Goal: Task Accomplishment & Management: Manage account settings

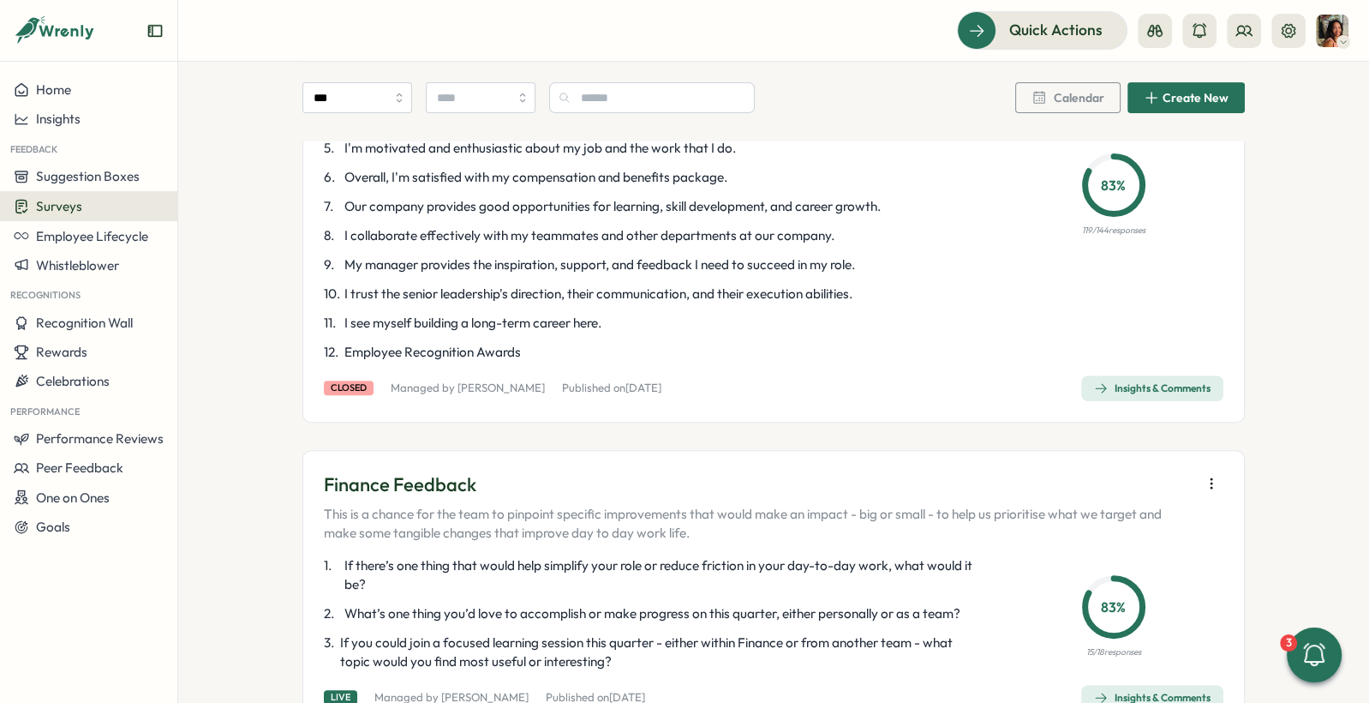
scroll to position [1088, 0]
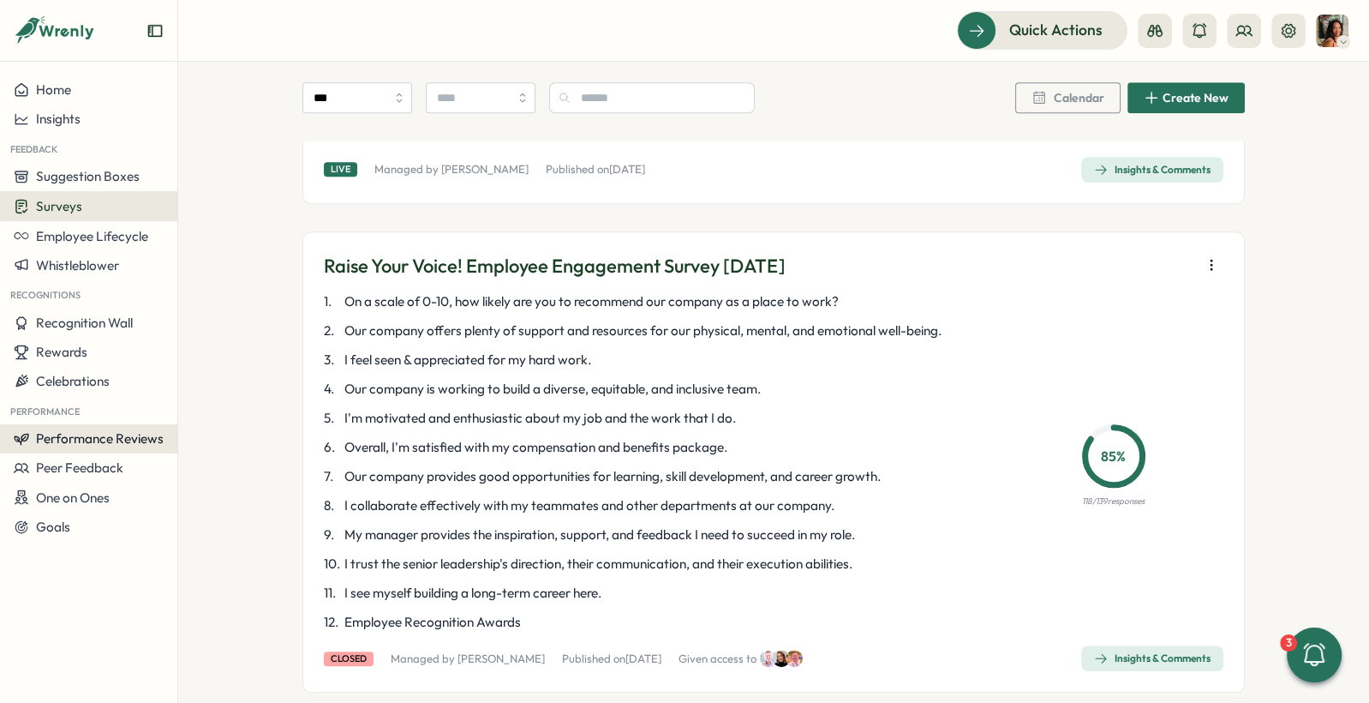
click at [130, 435] on span "Performance Reviews" at bounding box center [100, 438] width 128 height 16
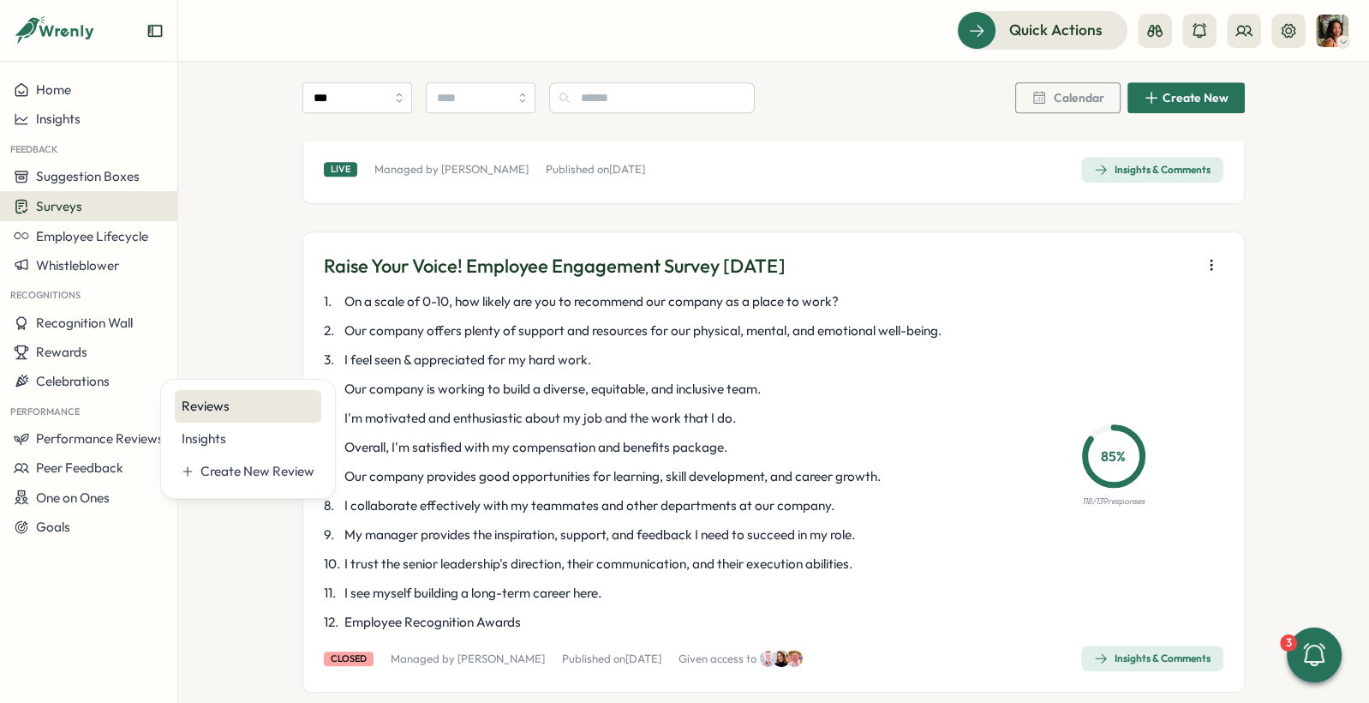
click at [244, 402] on div "Reviews" at bounding box center [248, 406] width 133 height 19
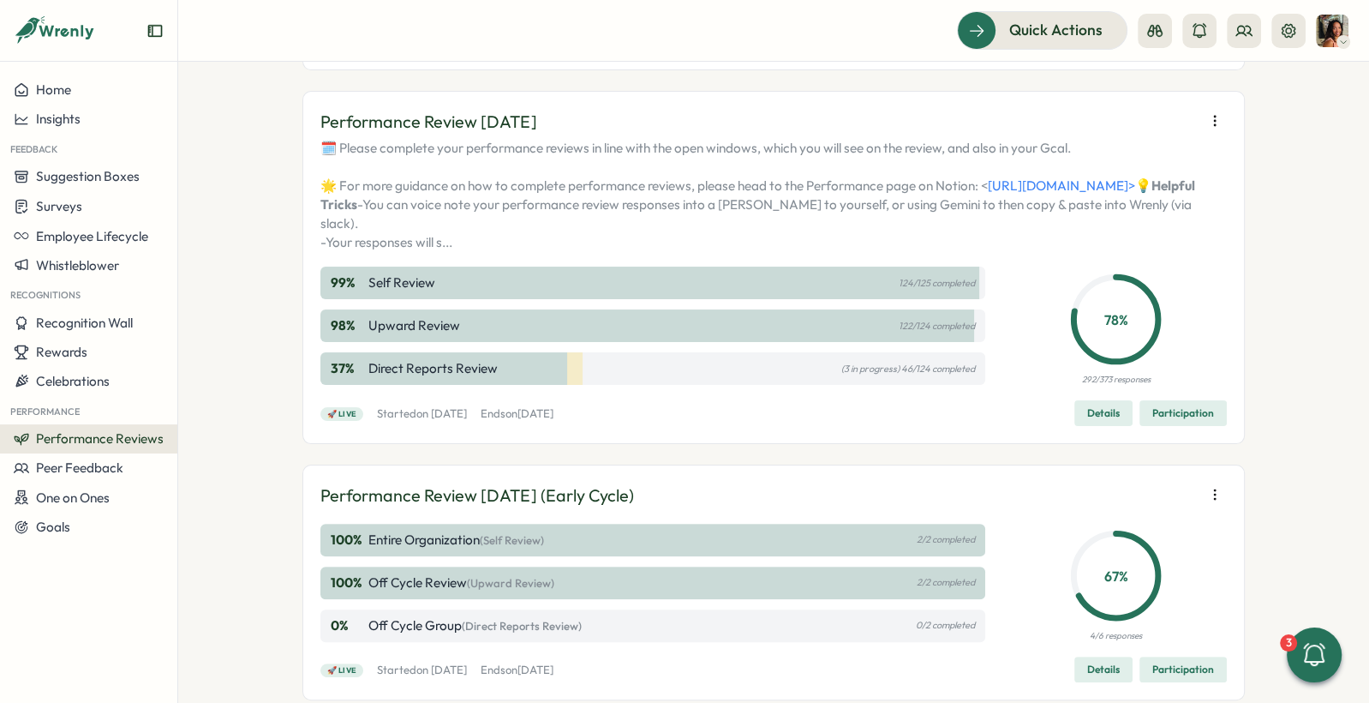
scroll to position [314, 0]
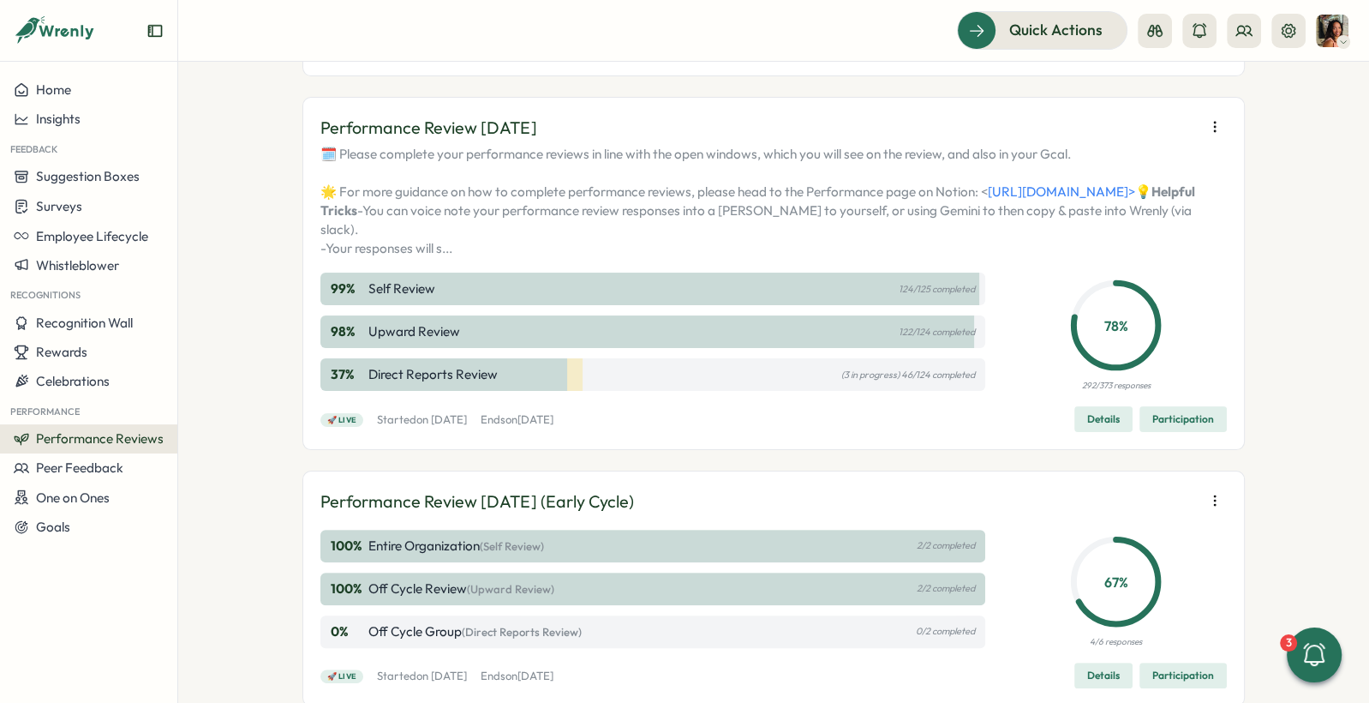
click at [1162, 431] on span "Participation" at bounding box center [1184, 419] width 62 height 24
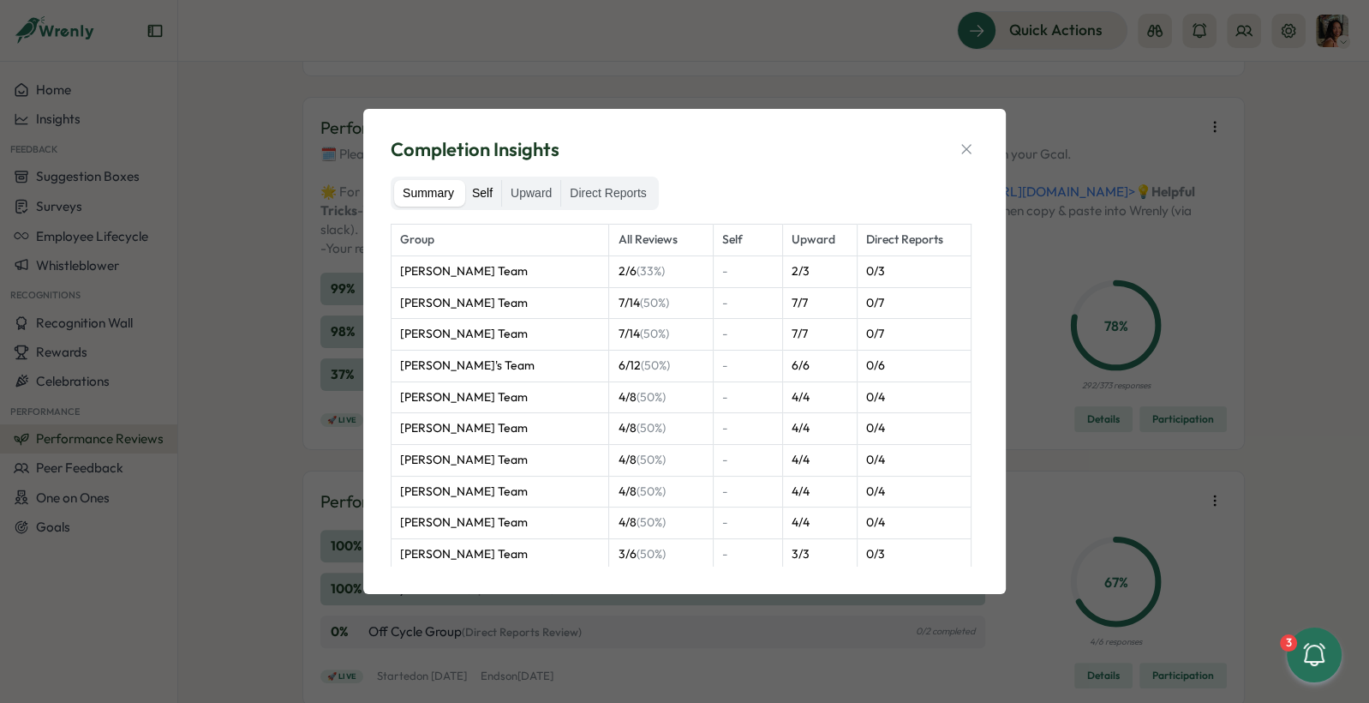
click at [497, 193] on label "Self" at bounding box center [483, 193] width 38 height 27
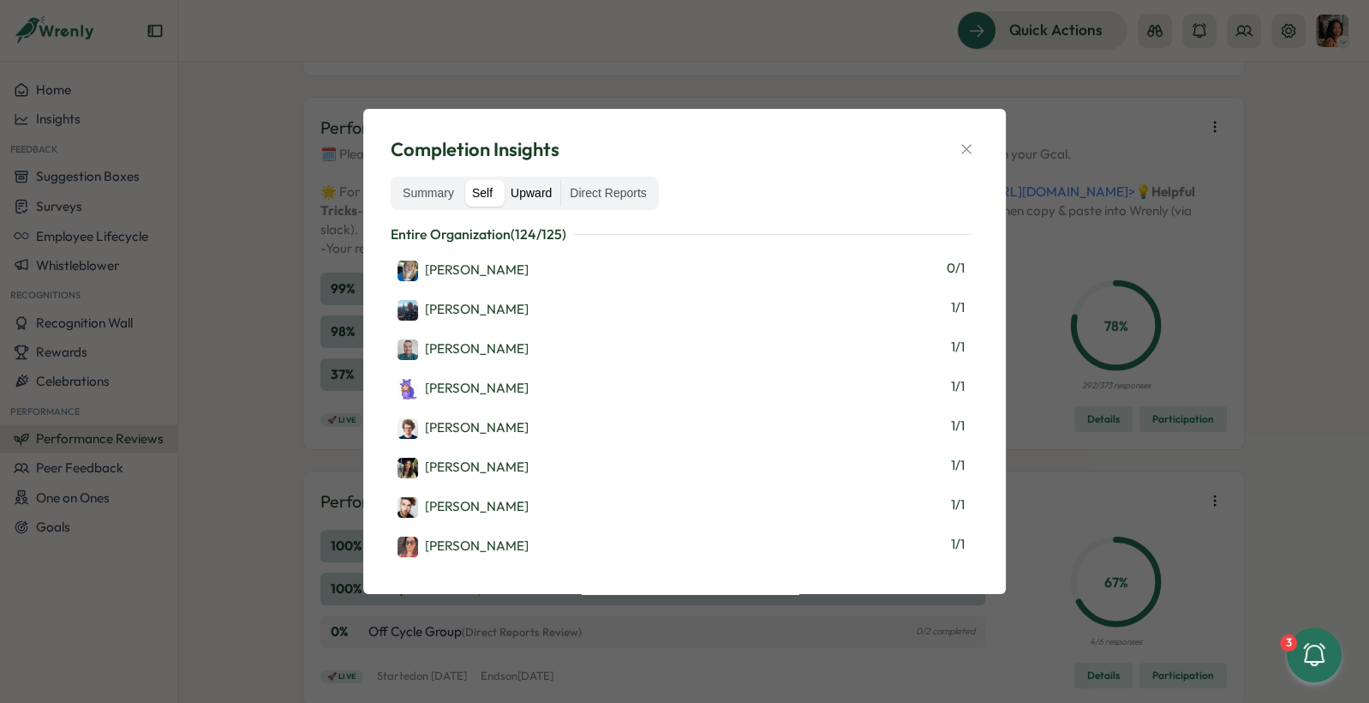
click at [541, 189] on label "Upward" at bounding box center [531, 193] width 58 height 27
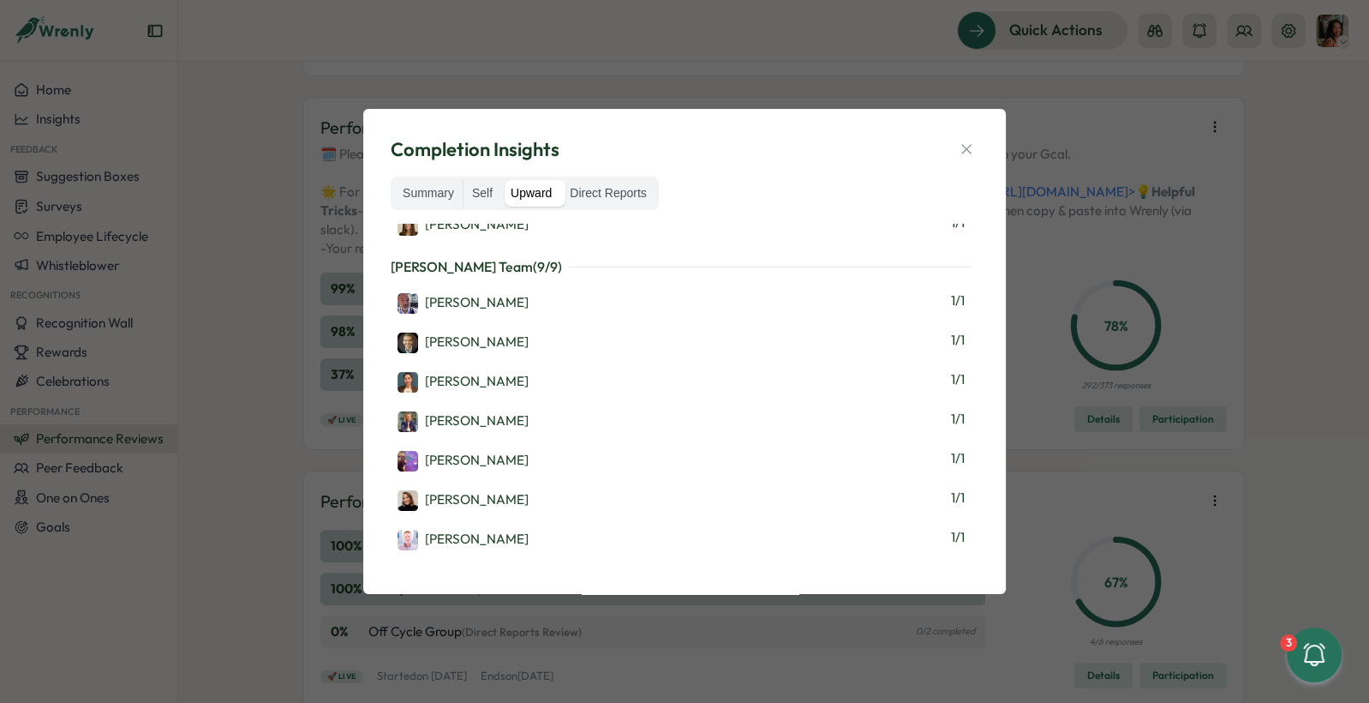
scroll to position [0, 0]
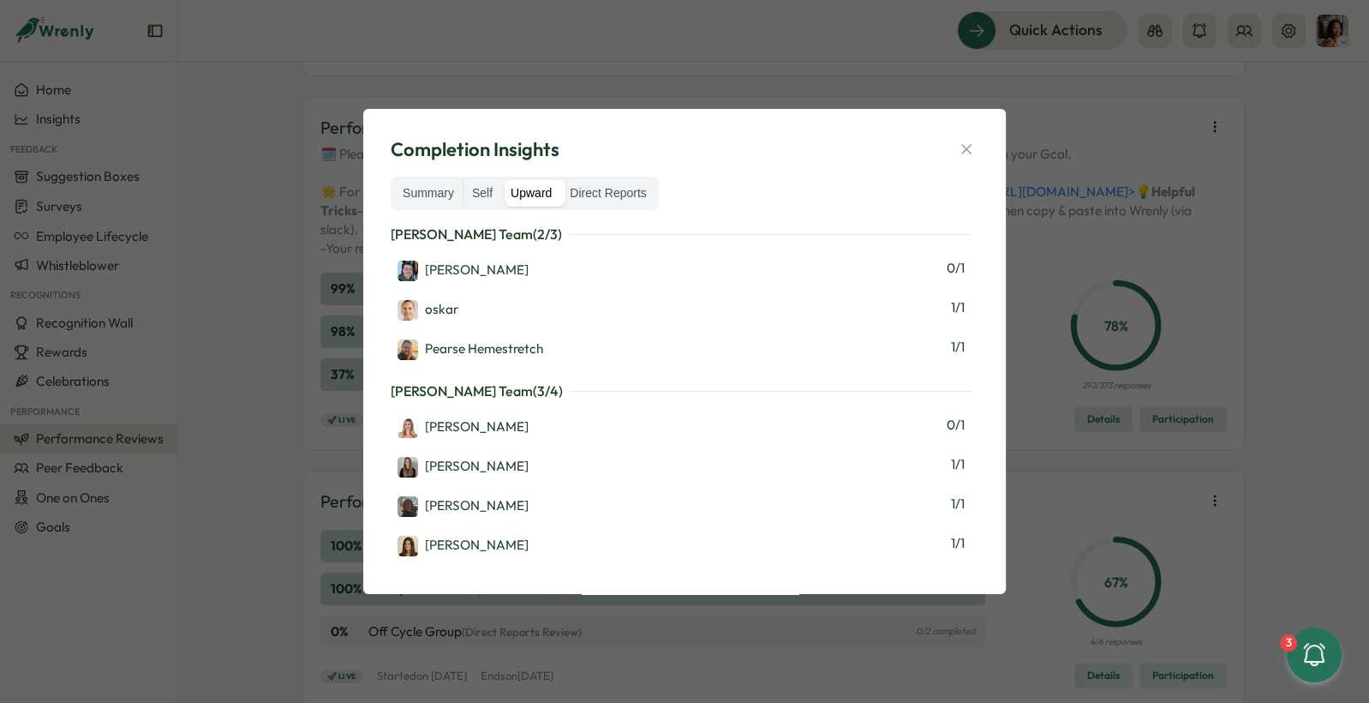
click at [419, 54] on div "Completion Insights Summary Self Upward Direct Reports [PERSON_NAME] Team ( 2 /…" at bounding box center [684, 351] width 1369 height 703
click at [715, 78] on div "Completion Insights Summary Self Upward Direct Reports [PERSON_NAME] Team ( 2 /…" at bounding box center [684, 351] width 1369 height 703
click at [968, 152] on icon "button" at bounding box center [965, 149] width 9 height 9
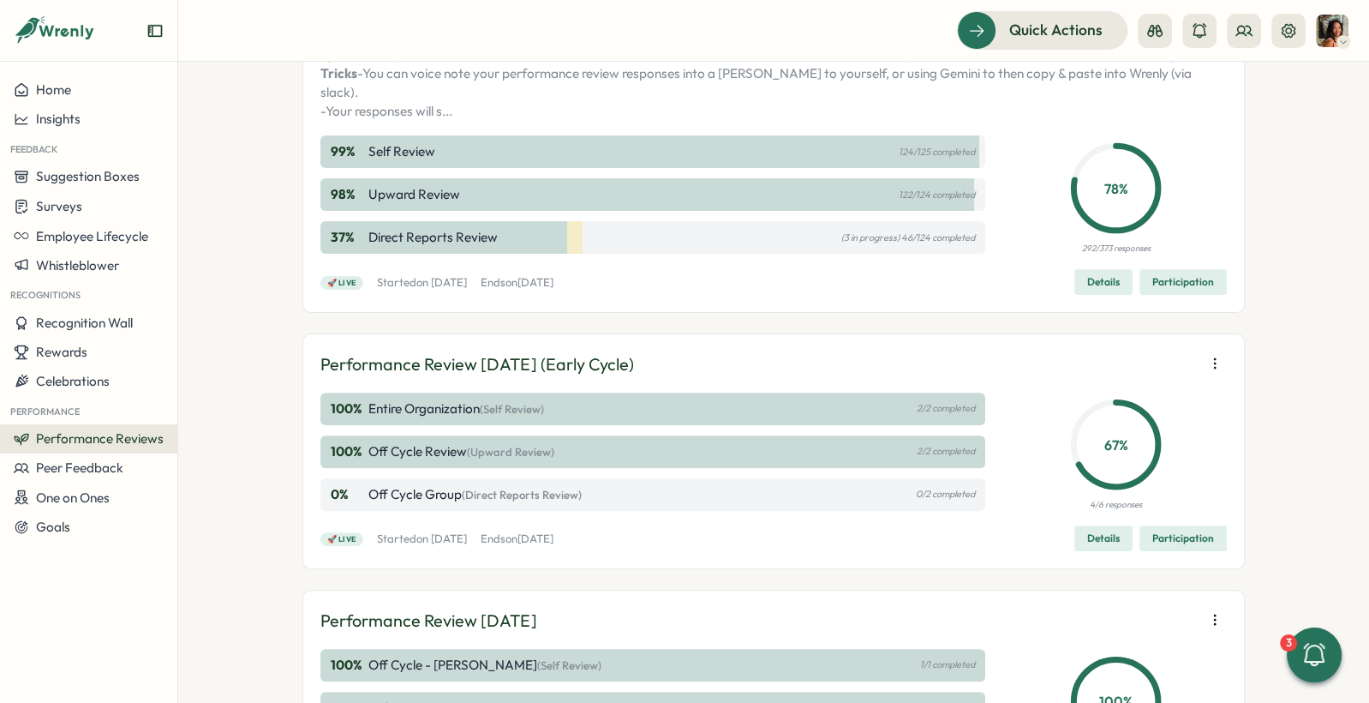
scroll to position [454, 0]
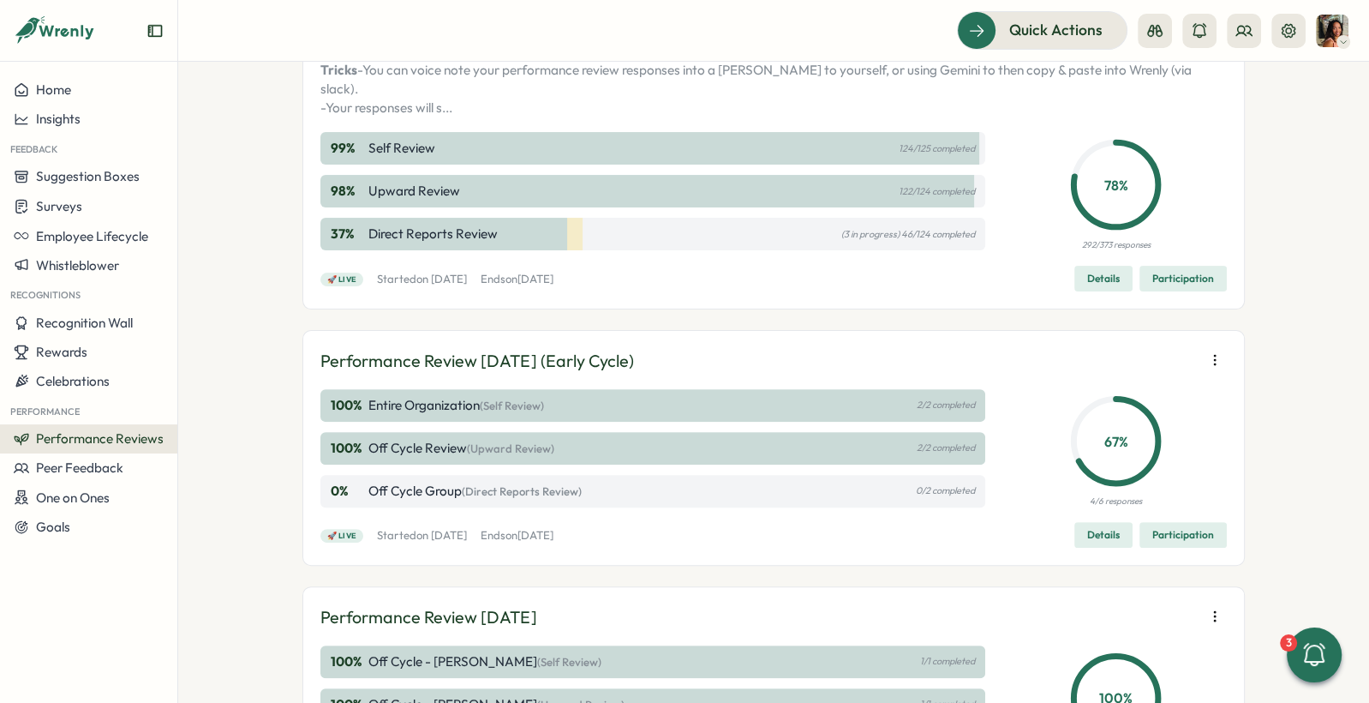
click at [1194, 291] on span "Participation" at bounding box center [1184, 279] width 62 height 24
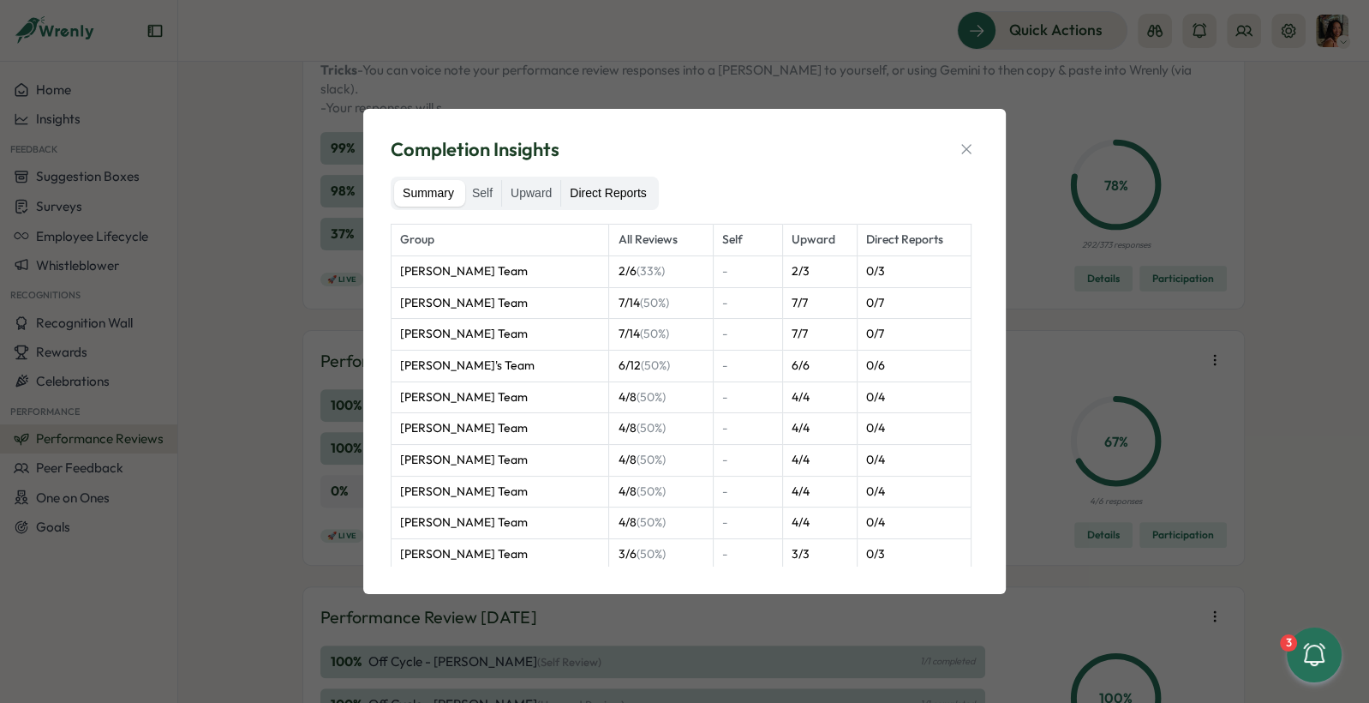
click at [632, 186] on label "Direct Reports" at bounding box center [607, 193] width 93 height 27
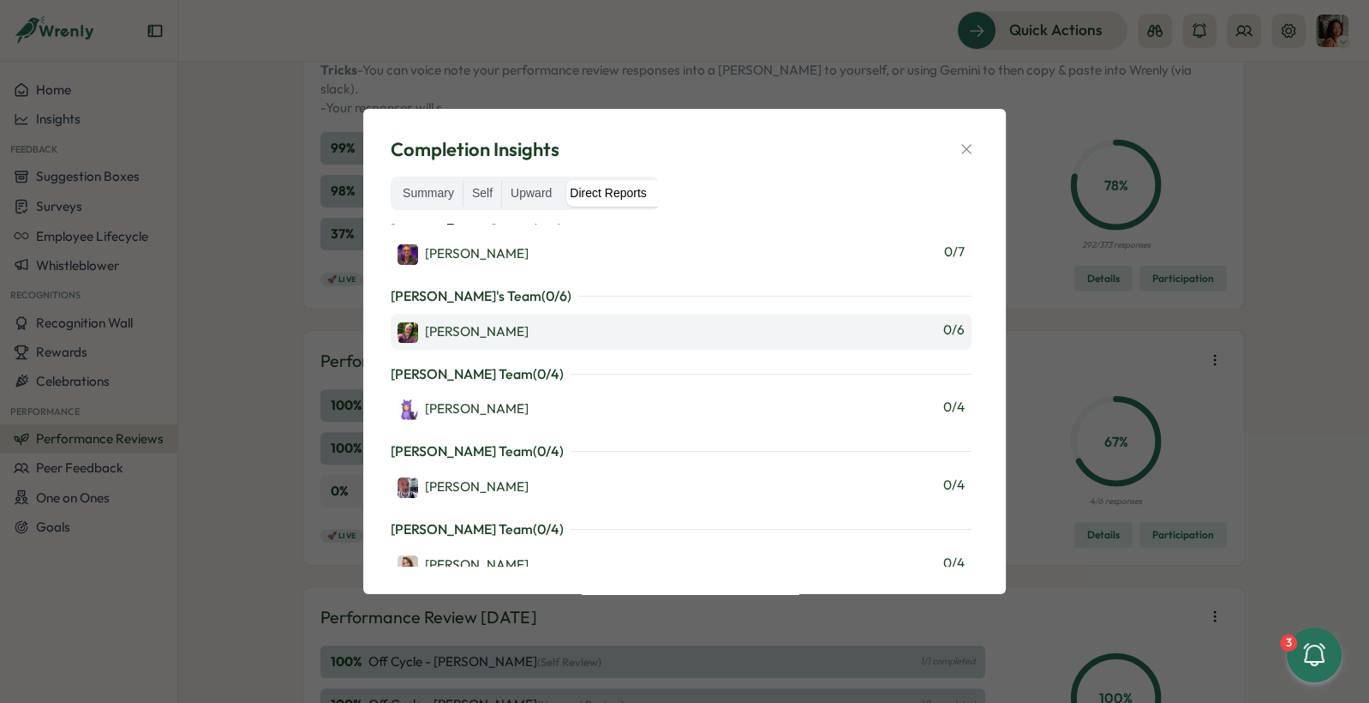
scroll to position [0, 0]
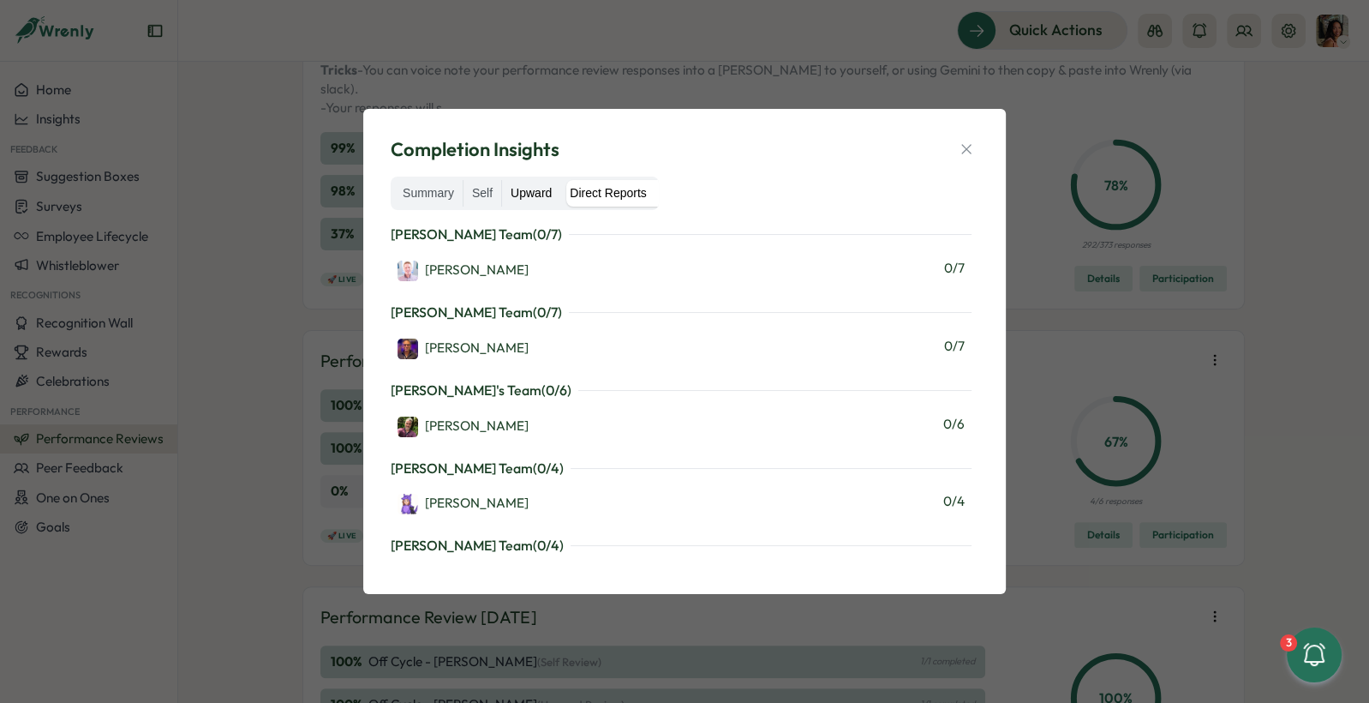
click at [531, 207] on div "Summary Self Upward Direct Reports" at bounding box center [525, 194] width 268 height 34
click at [517, 195] on label "Upward" at bounding box center [531, 193] width 58 height 27
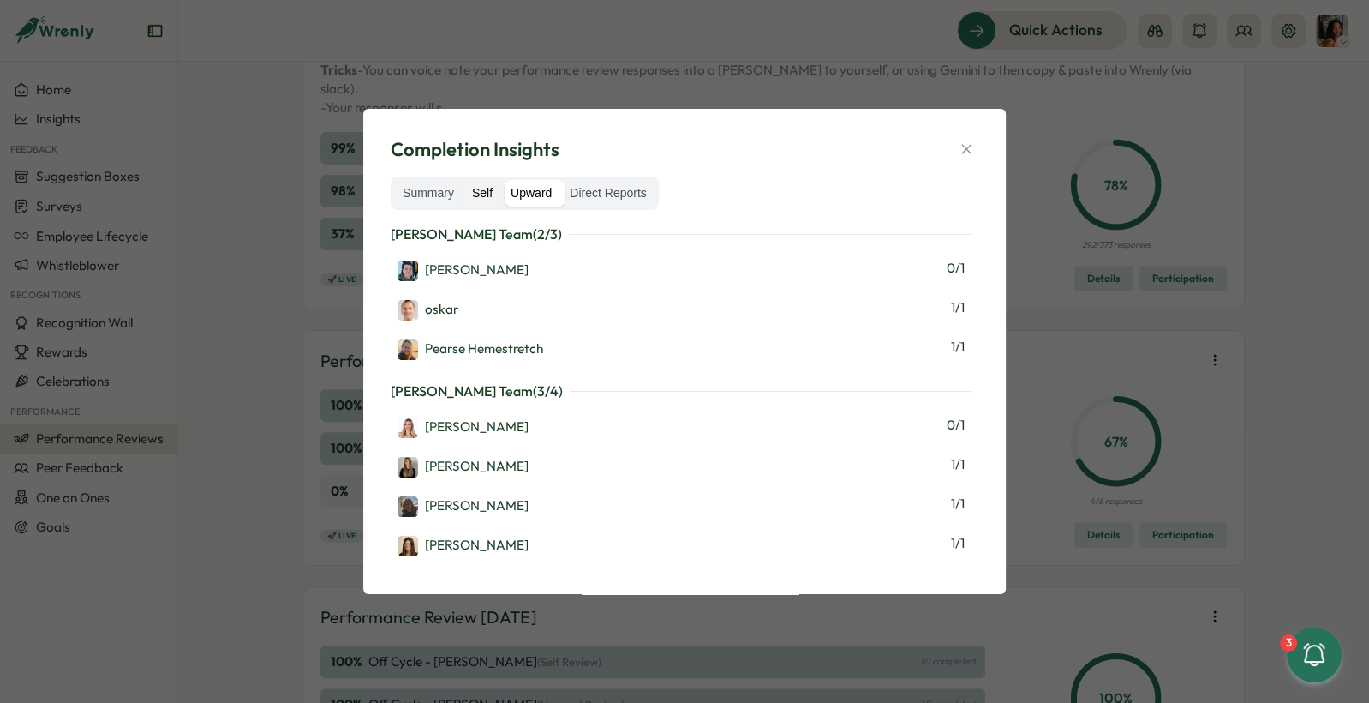
click at [483, 189] on label "Self" at bounding box center [483, 193] width 38 height 27
click at [525, 192] on label "Upward" at bounding box center [531, 193] width 58 height 27
click at [594, 195] on label "Direct Reports" at bounding box center [607, 193] width 93 height 27
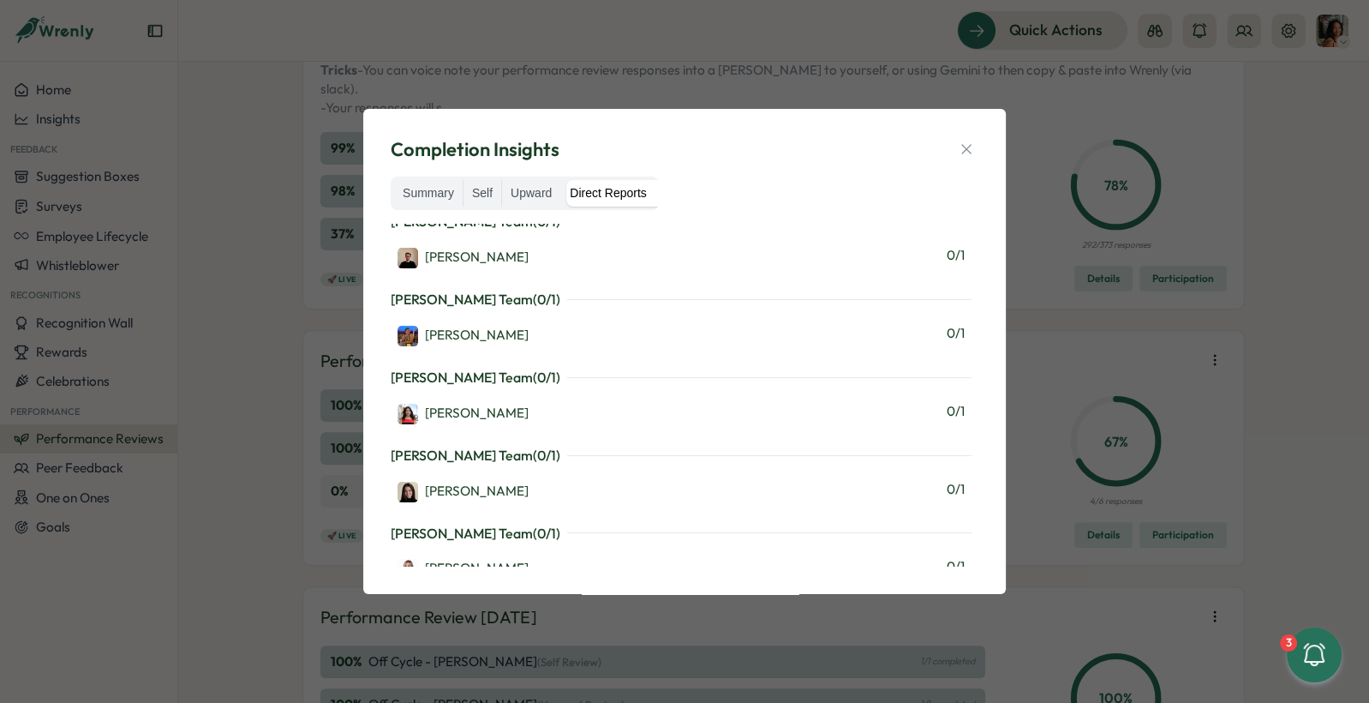
scroll to position [1488, 0]
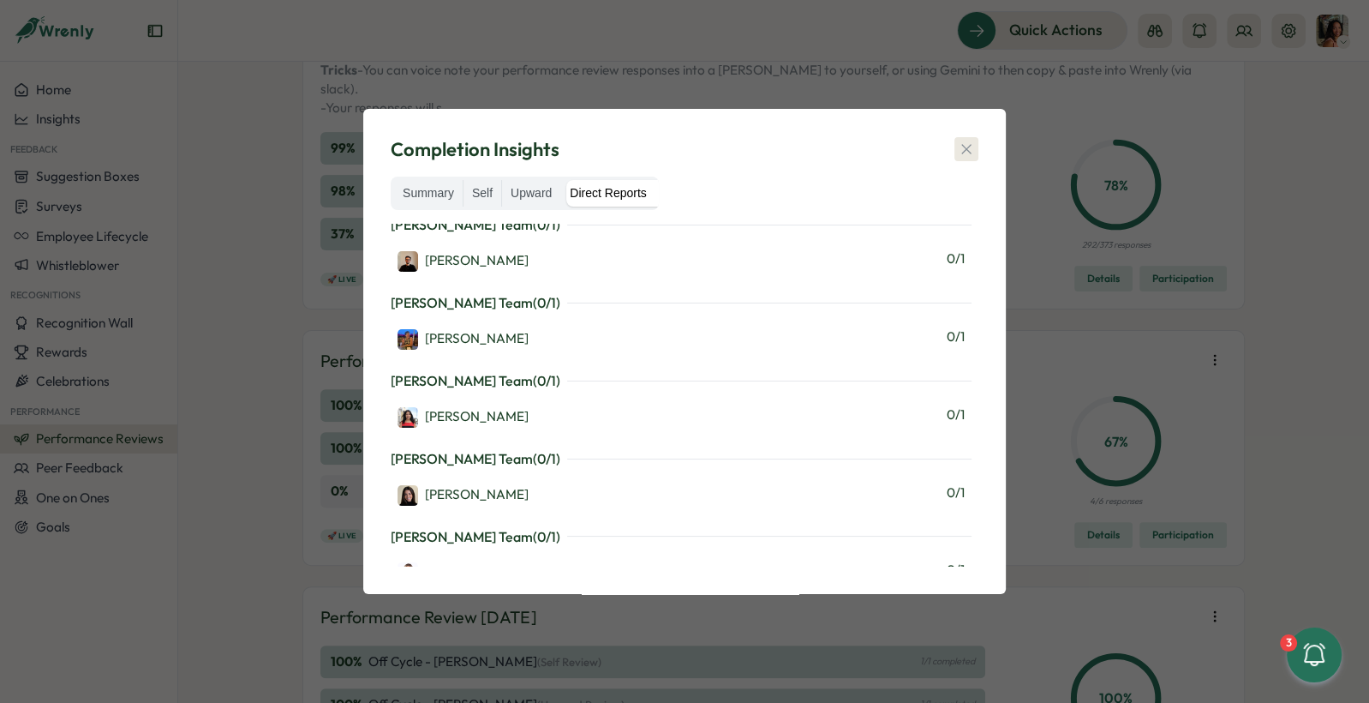
click at [966, 143] on icon "button" at bounding box center [966, 149] width 17 height 17
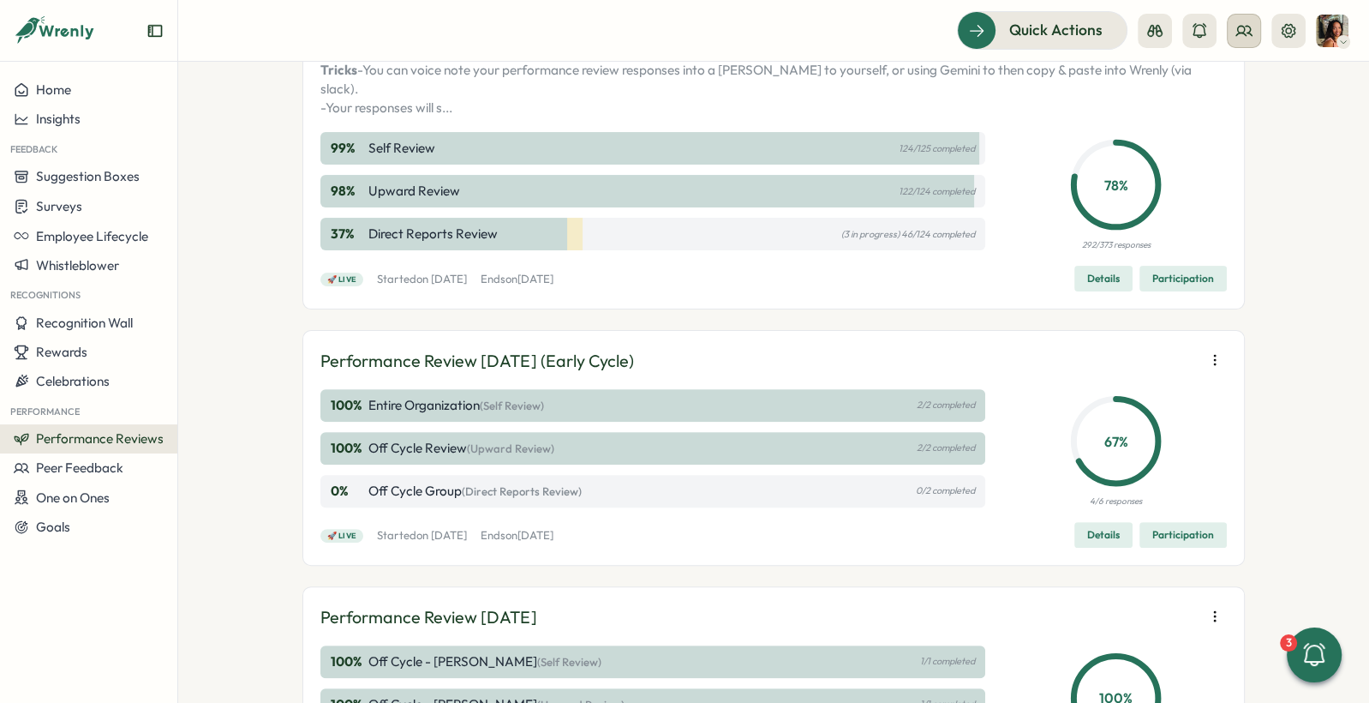
click at [1249, 35] on icon at bounding box center [1244, 30] width 17 height 17
click at [971, 291] on div "🚀 Live Started [DATE][DATE] Ends [DATE][DATE] Details Participation" at bounding box center [773, 279] width 907 height 26
click at [1252, 30] on icon at bounding box center [1244, 30] width 17 height 17
click at [985, 369] on div "Performance Review [DATE] (Early Cycle) 100 % Entire Organization (Self Review)…" at bounding box center [774, 448] width 943 height 236
click at [1234, 31] on button at bounding box center [1244, 31] width 34 height 34
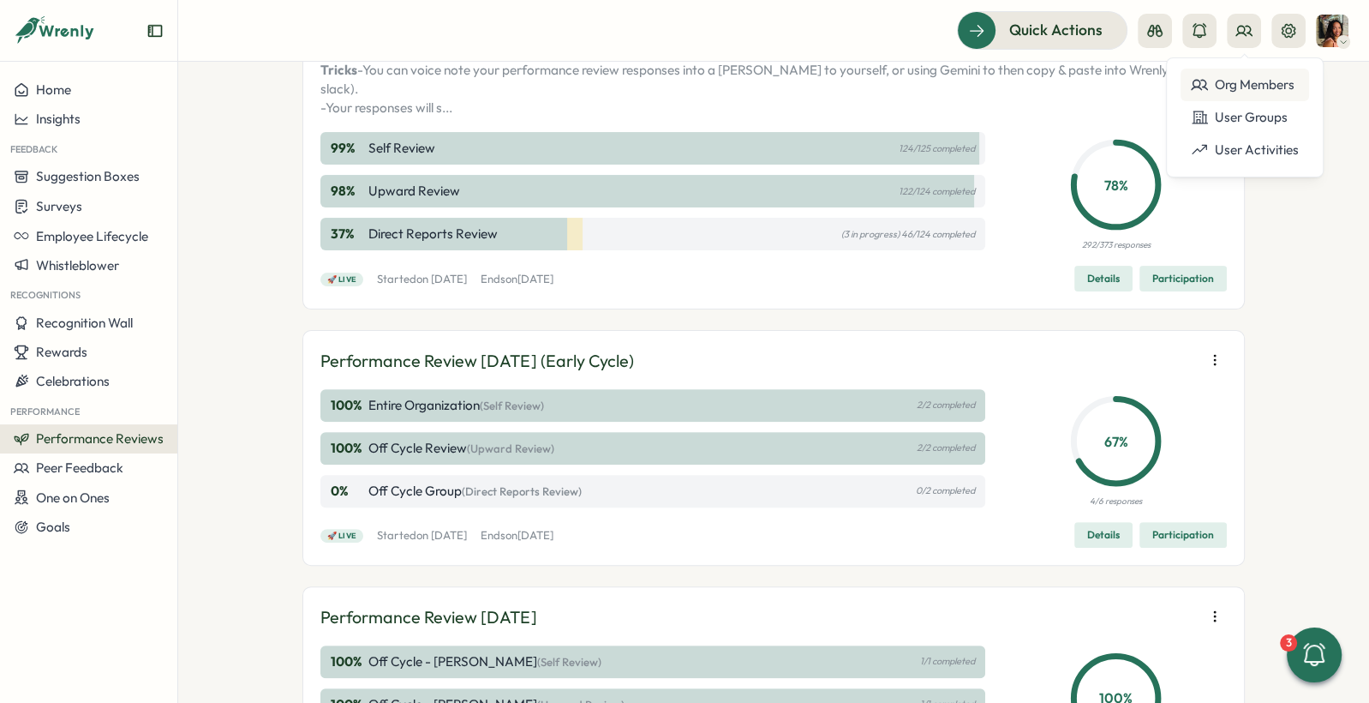
click at [1208, 81] on div "Org Members" at bounding box center [1245, 84] width 108 height 19
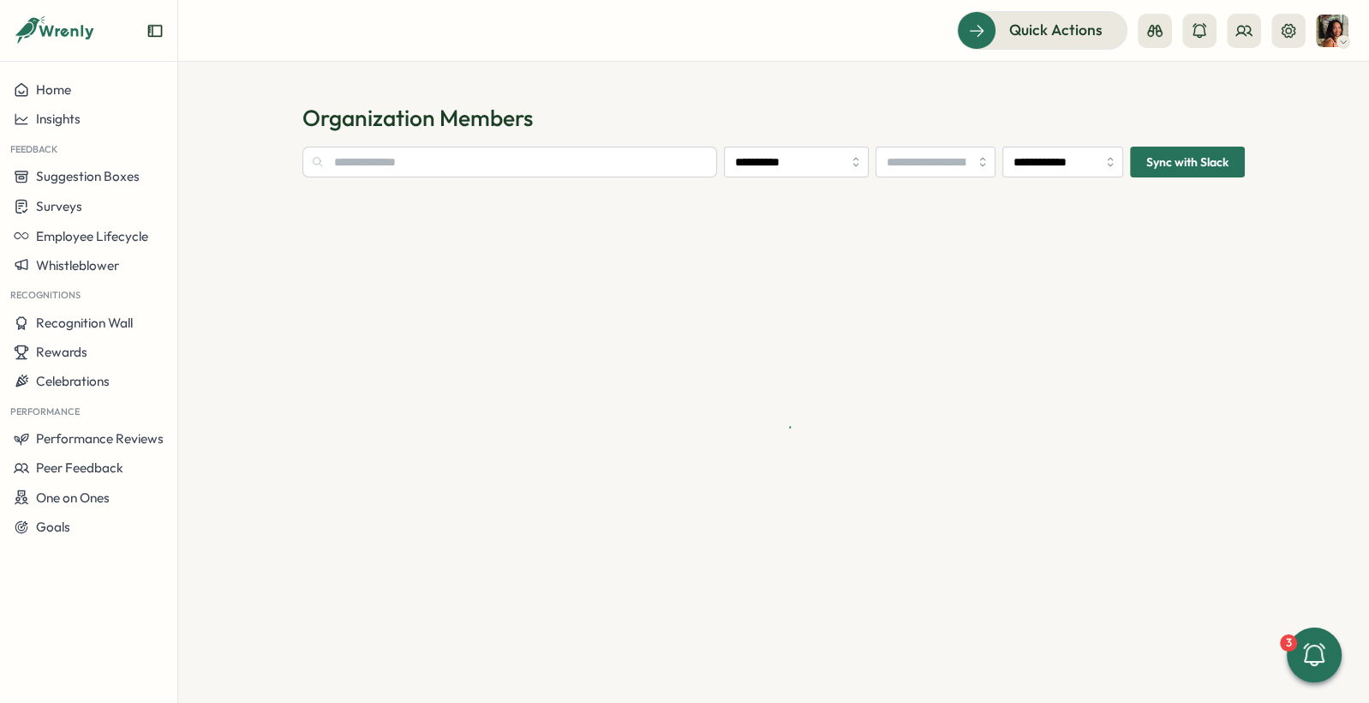
type input "**********"
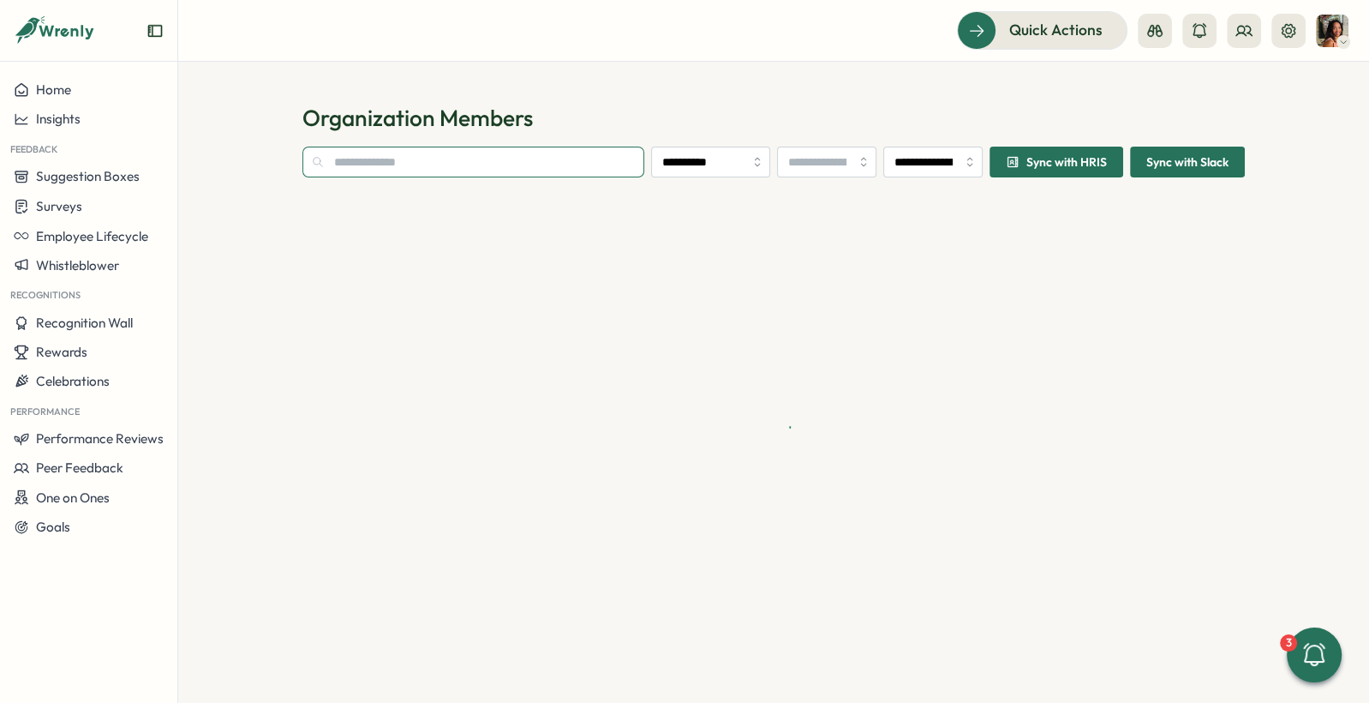
click at [530, 148] on input "text" at bounding box center [474, 162] width 342 height 31
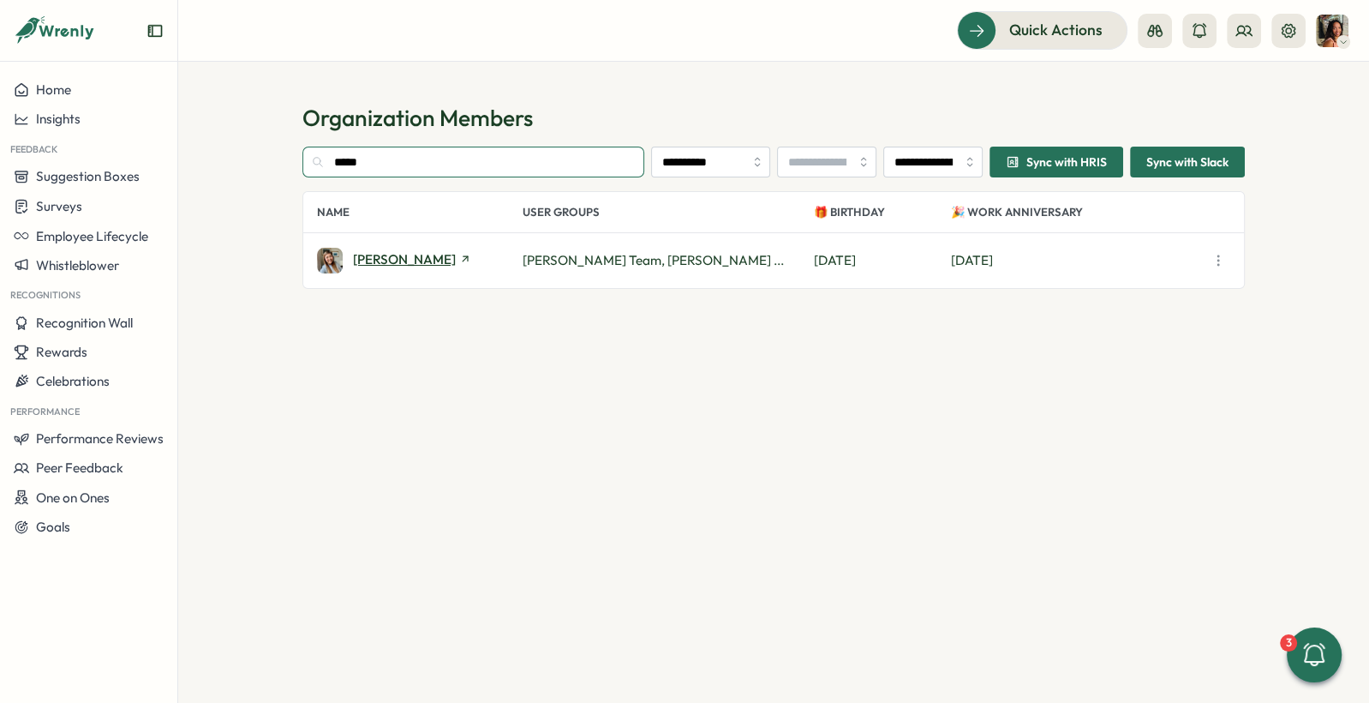
type input "*****"
click at [358, 260] on span "[PERSON_NAME]" at bounding box center [404, 259] width 103 height 13
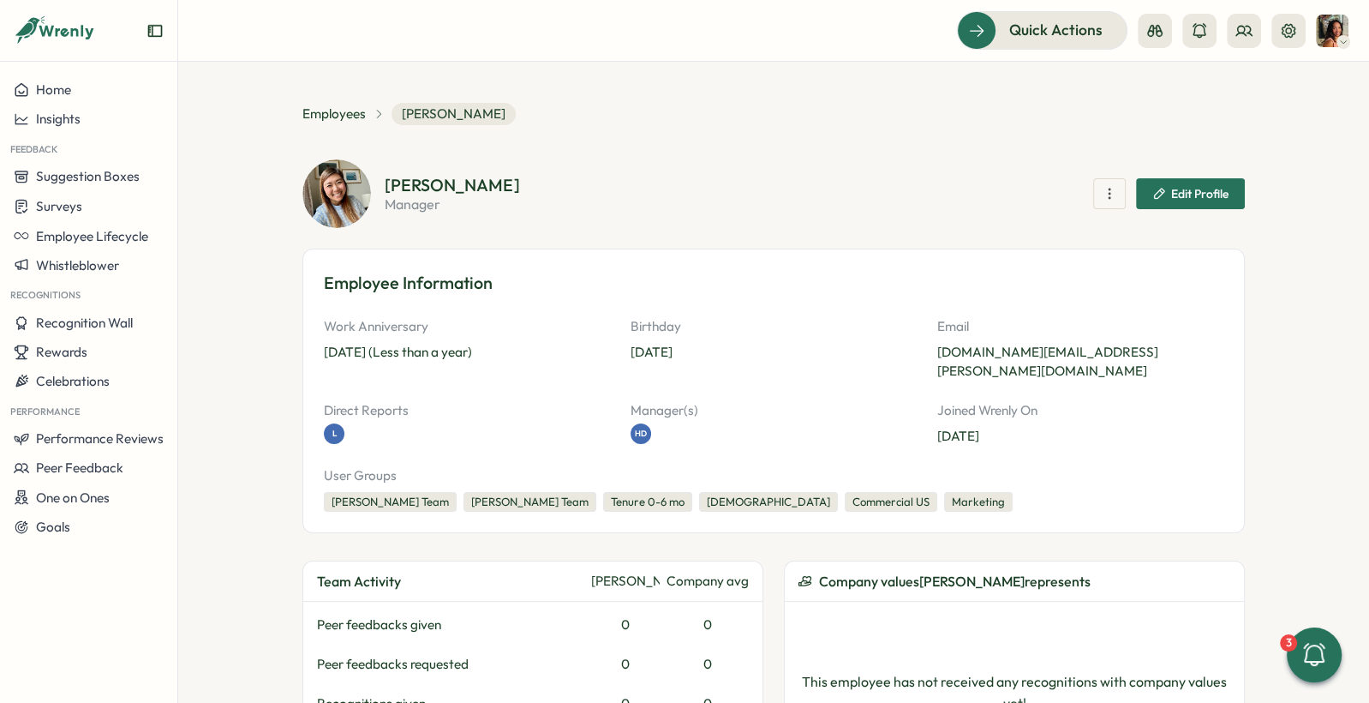
click at [1265, 31] on div at bounding box center [1222, 31] width 168 height 34
click at [1249, 31] on icon at bounding box center [1244, 30] width 15 height 9
click at [1203, 88] on icon at bounding box center [1199, 84] width 17 height 17
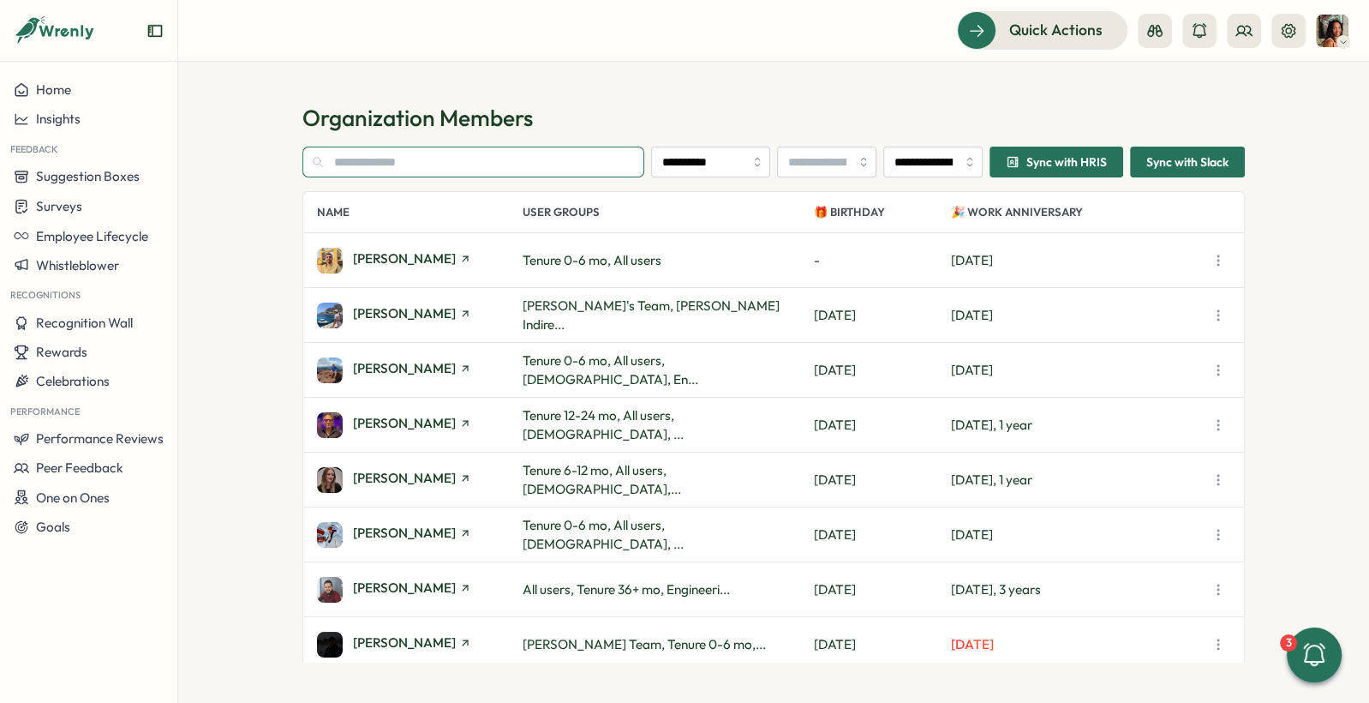
click at [606, 153] on input "text" at bounding box center [474, 162] width 342 height 31
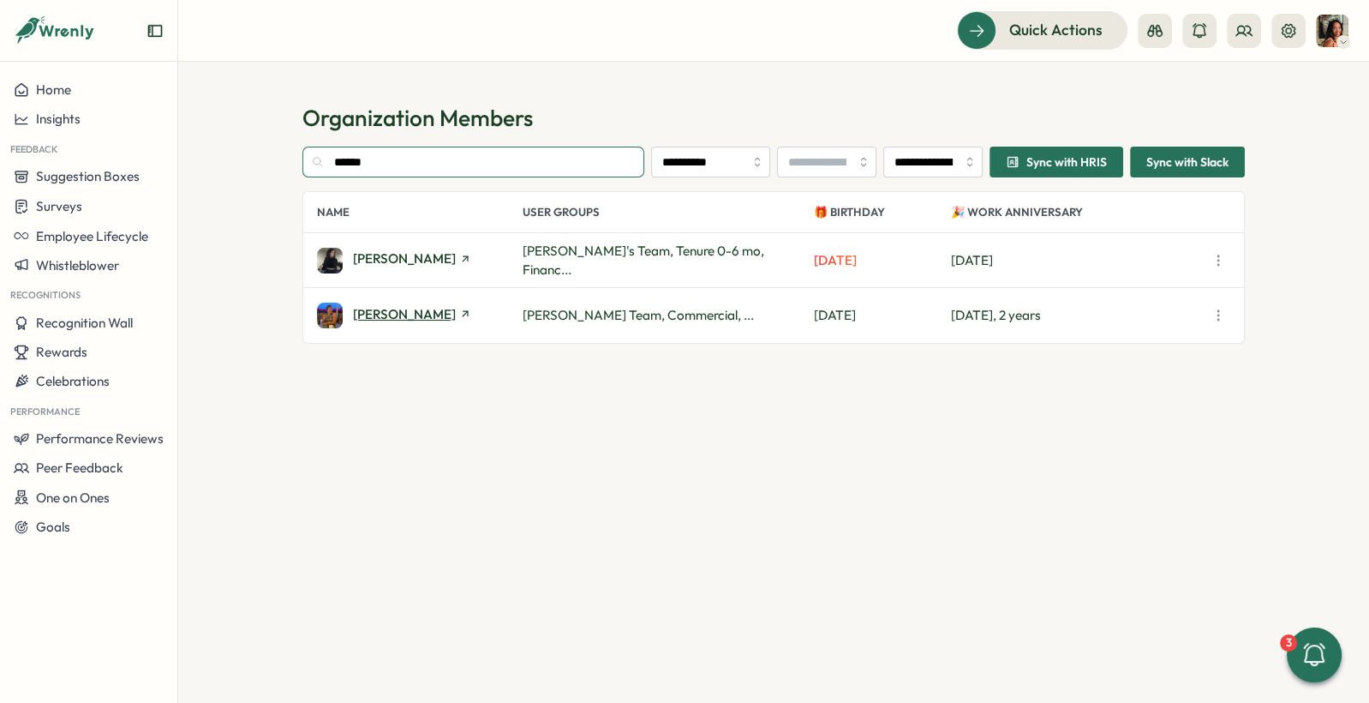
type input "******"
click at [384, 312] on span "[PERSON_NAME]" at bounding box center [404, 314] width 103 height 13
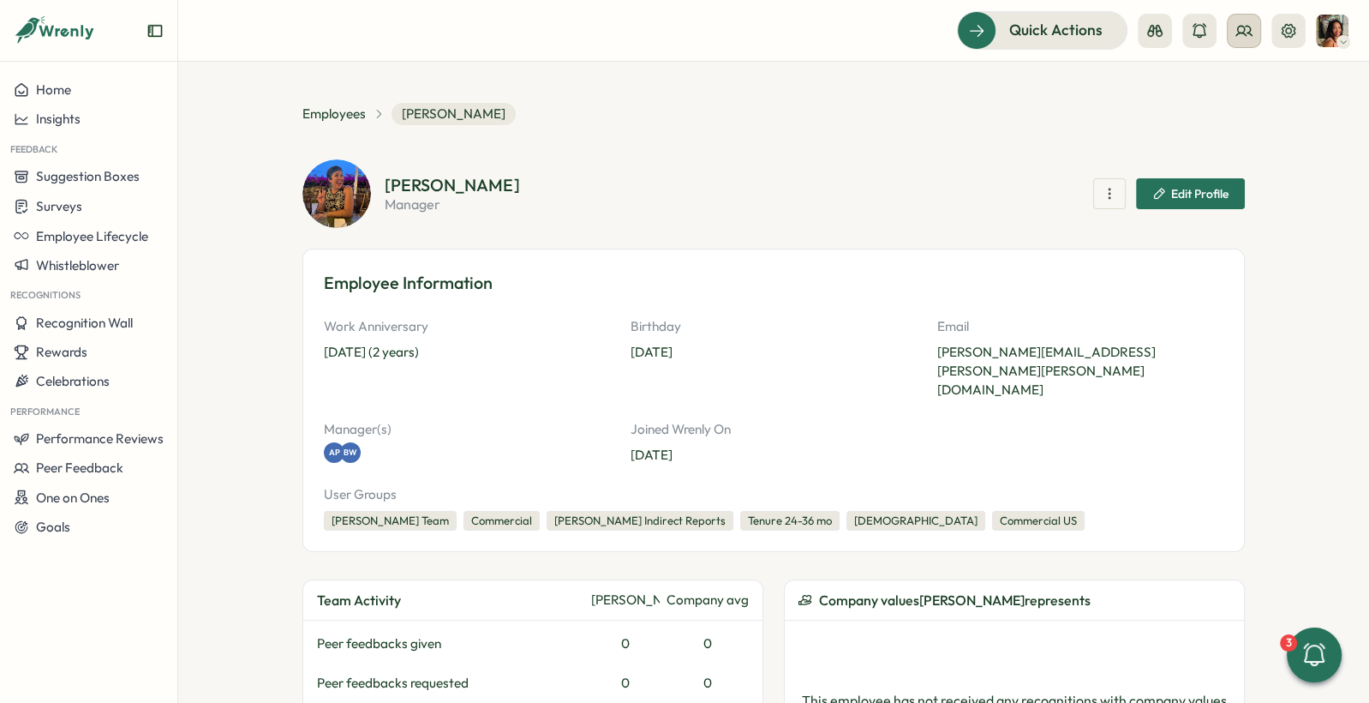
click at [1231, 27] on button at bounding box center [1244, 31] width 34 height 34
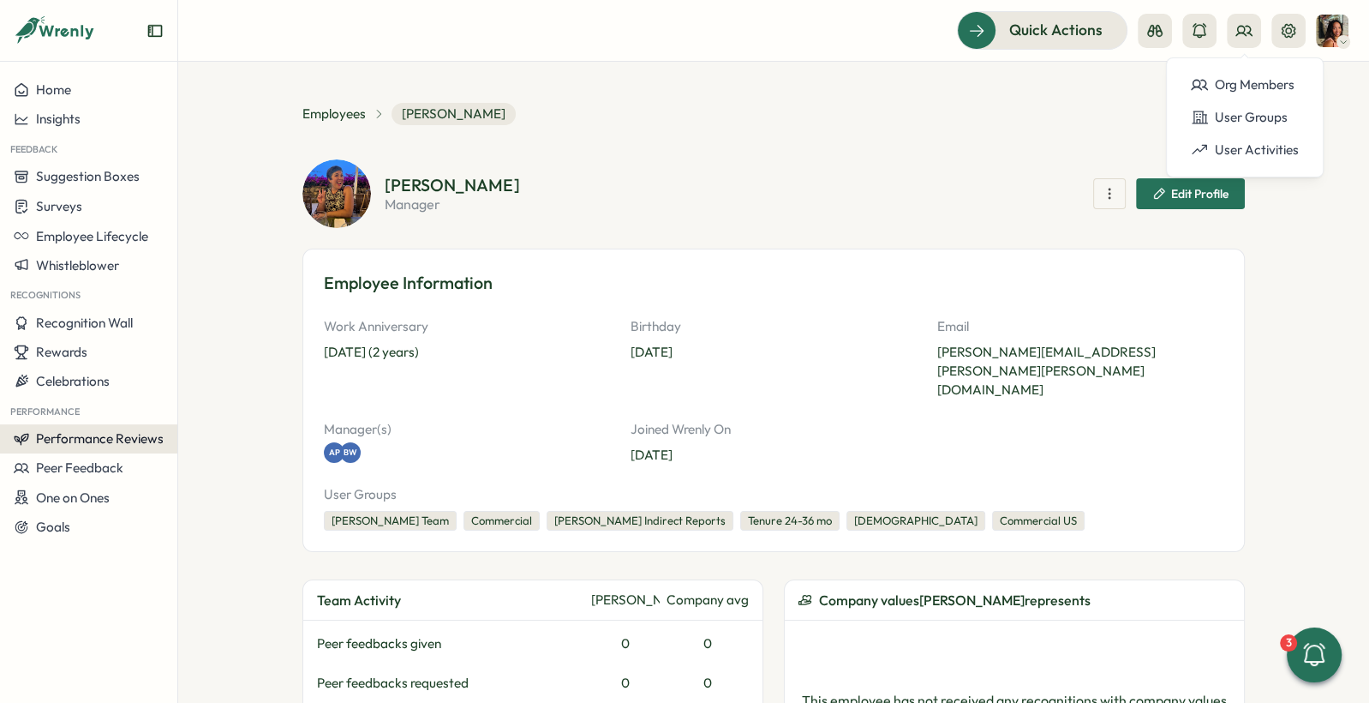
click at [57, 437] on span "Performance Reviews" at bounding box center [100, 438] width 128 height 16
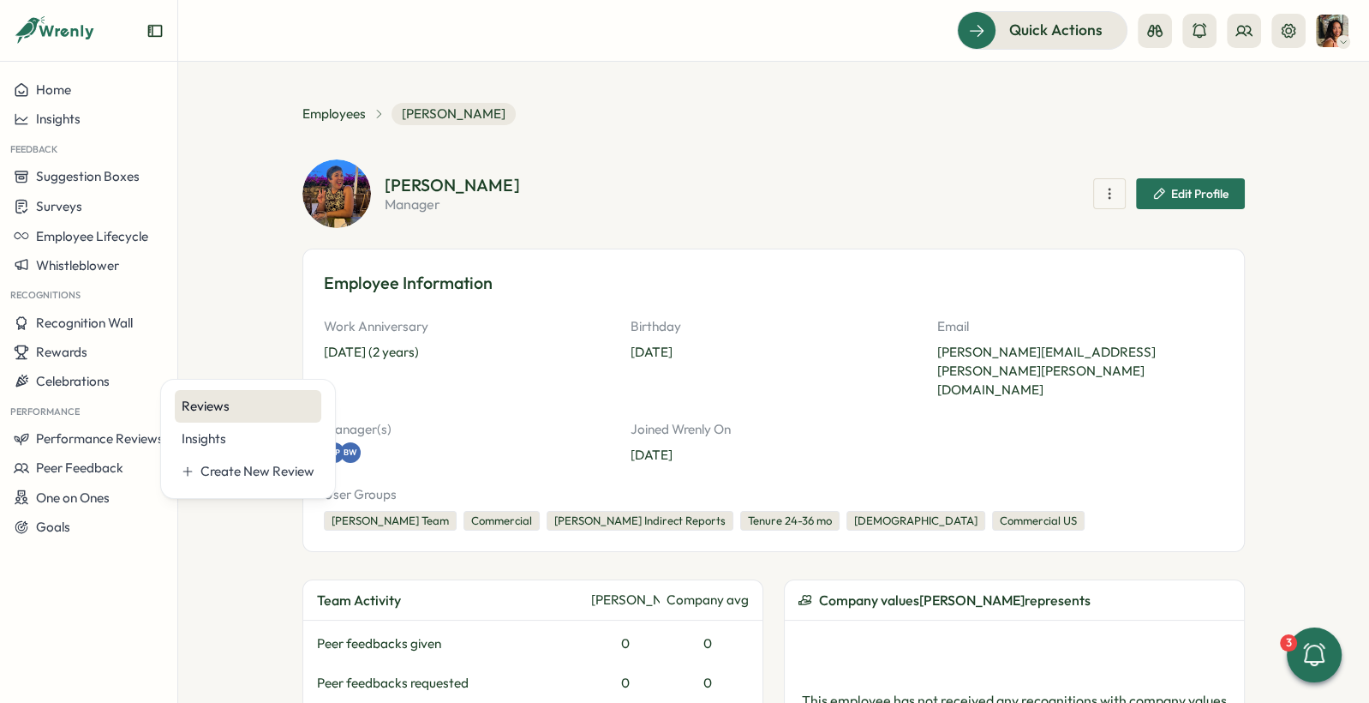
click at [214, 410] on div "Reviews" at bounding box center [248, 406] width 133 height 19
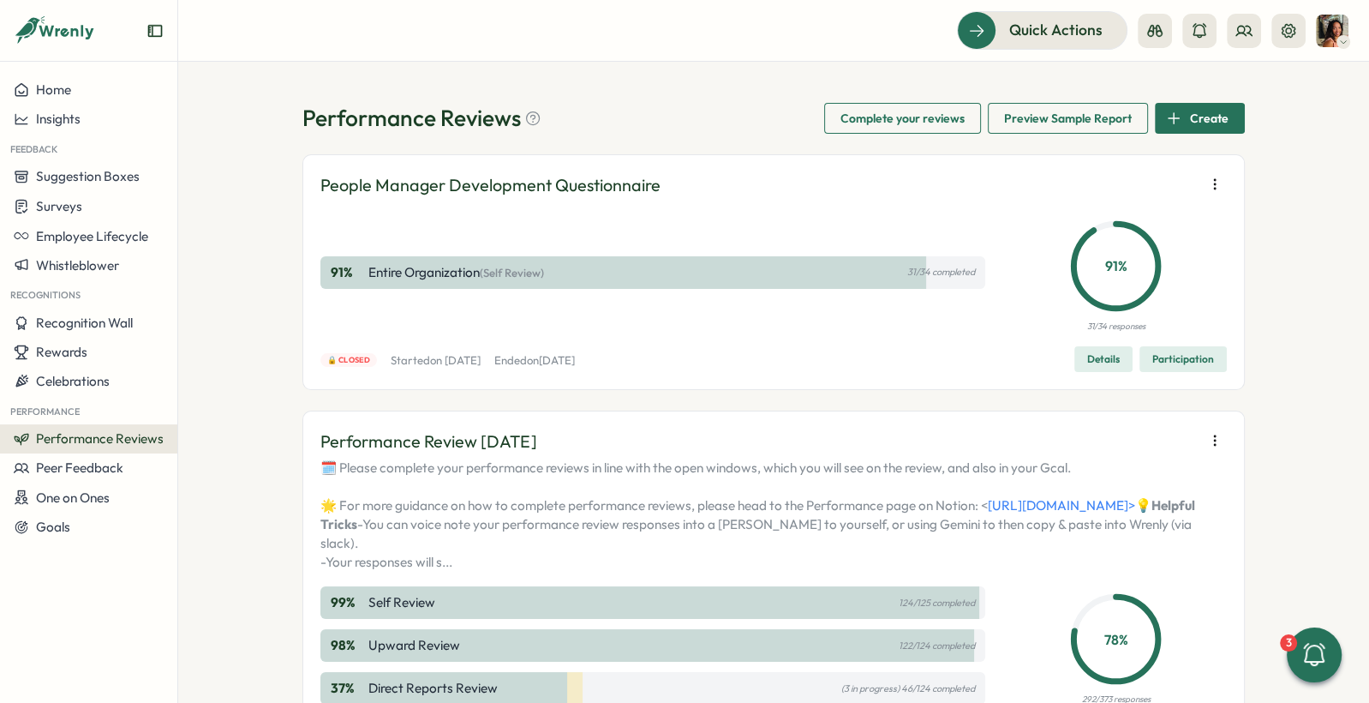
scroll to position [168, 0]
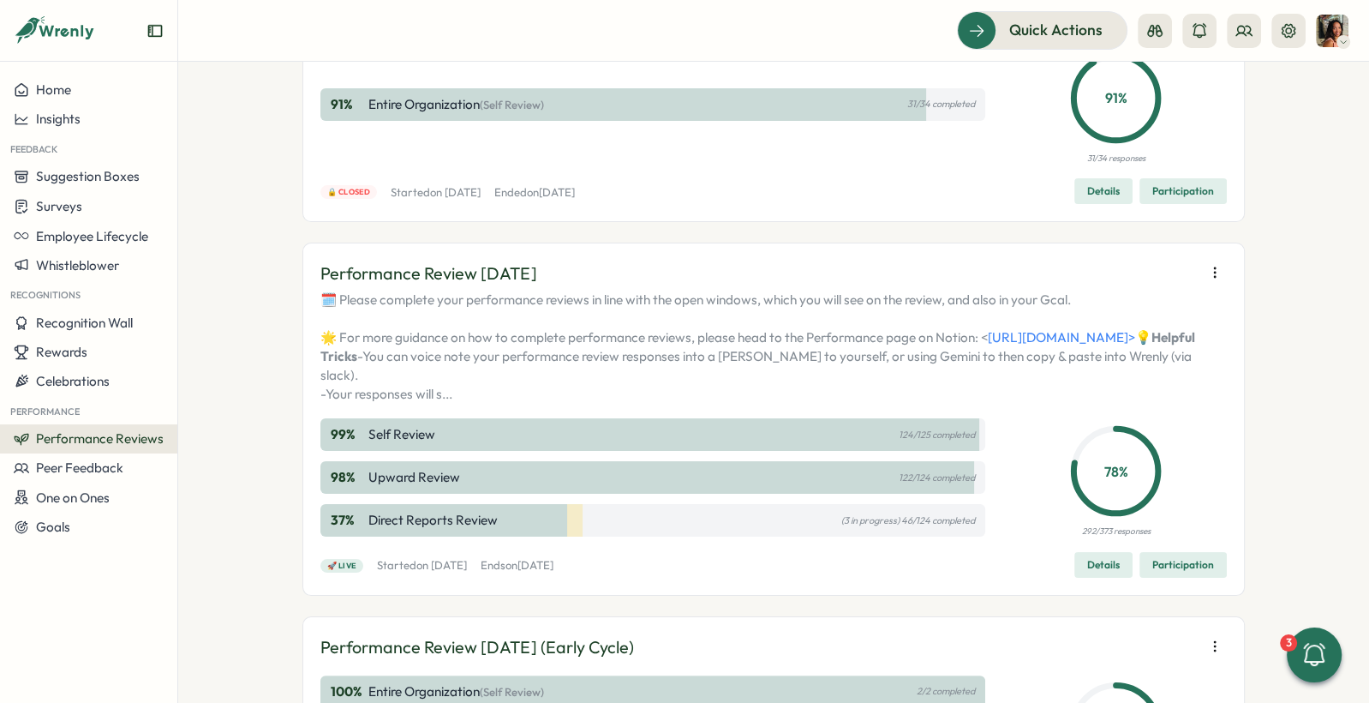
click at [1185, 577] on span "Participation" at bounding box center [1184, 565] width 62 height 24
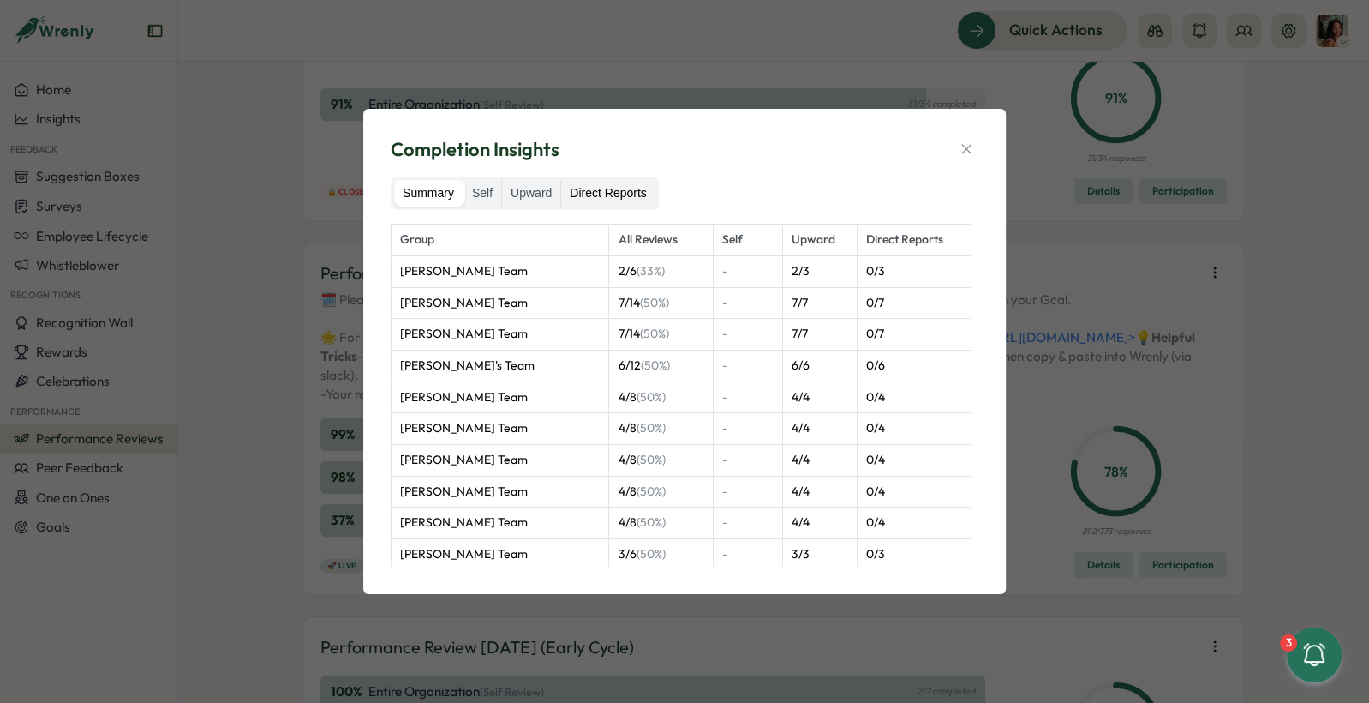
click at [602, 195] on label "Direct Reports" at bounding box center [607, 193] width 93 height 27
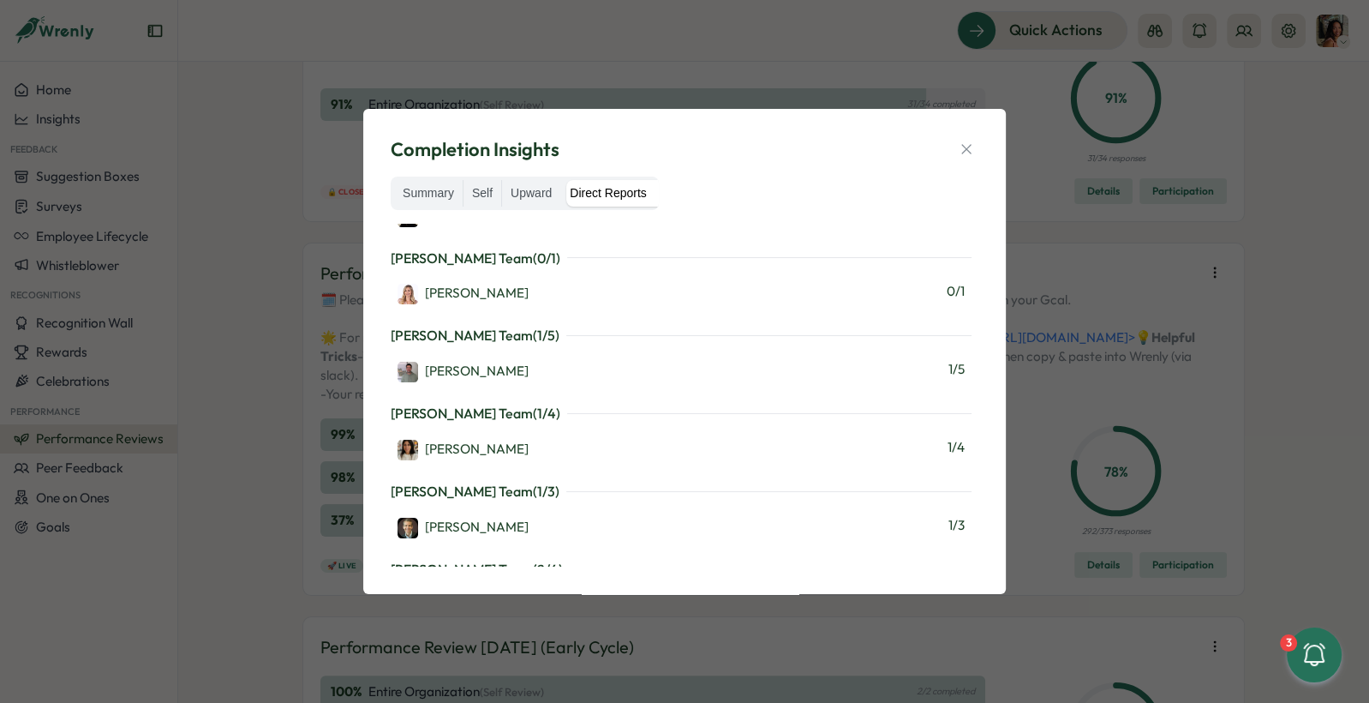
scroll to position [1750, 0]
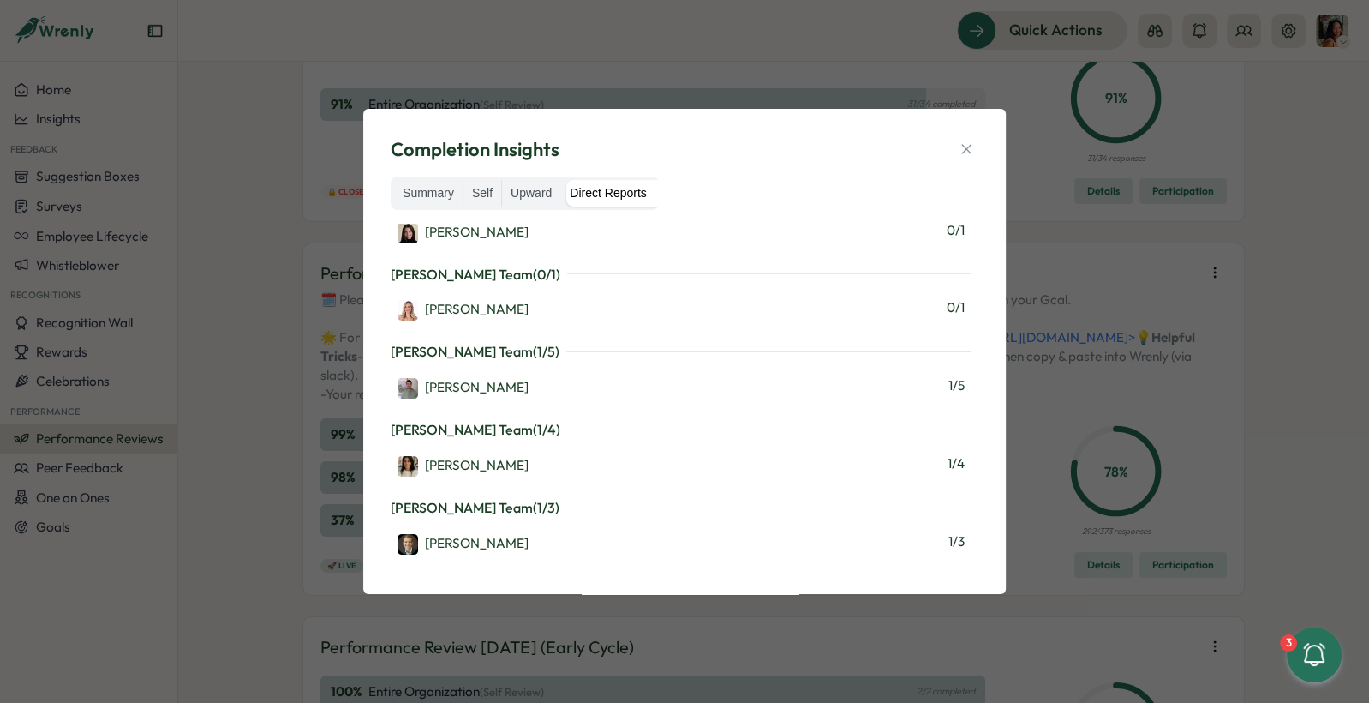
click at [970, 155] on icon "button" at bounding box center [966, 149] width 17 height 17
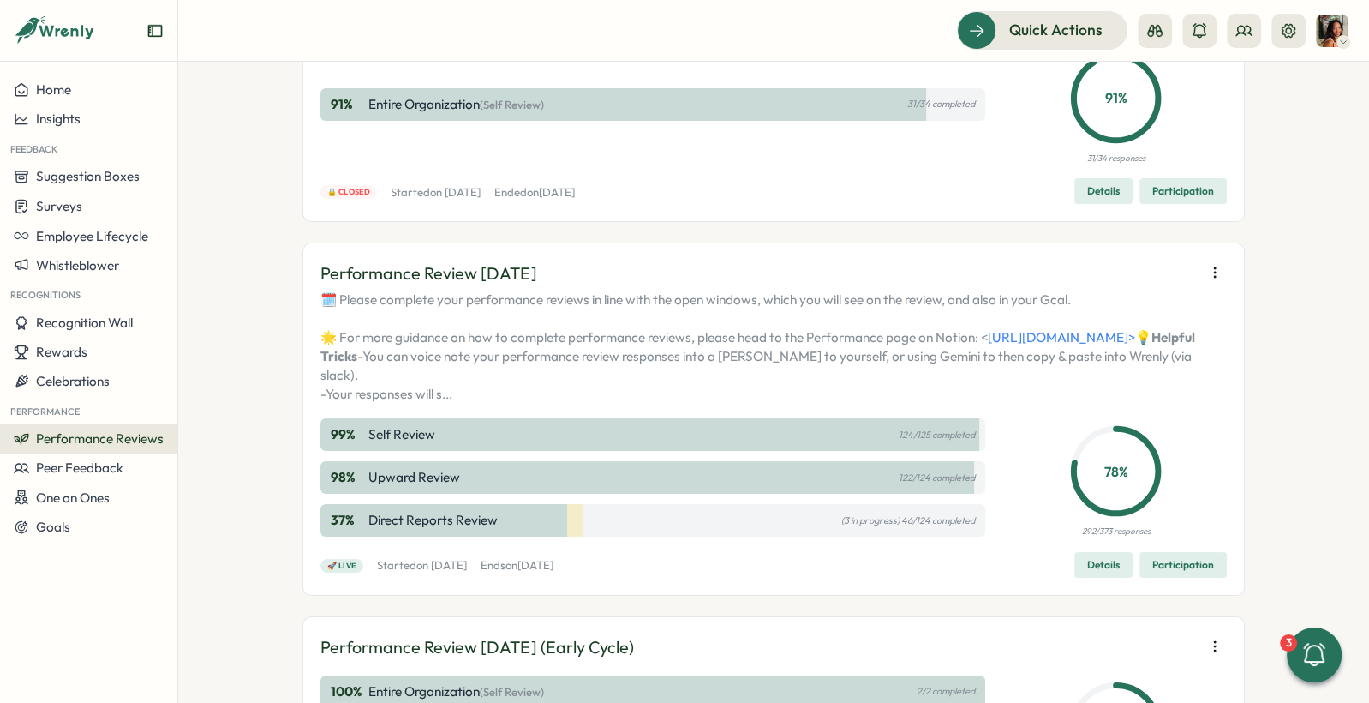
click at [1206, 577] on span "Participation" at bounding box center [1184, 565] width 62 height 24
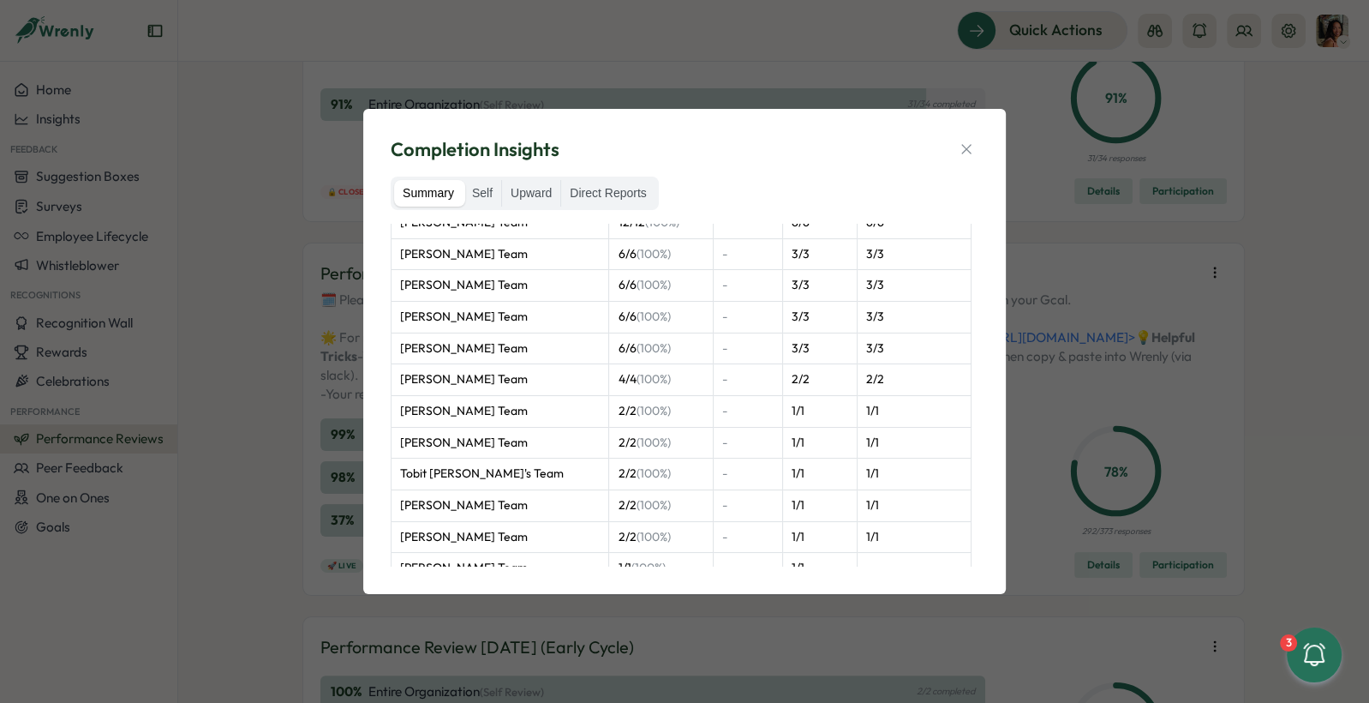
scroll to position [0, 0]
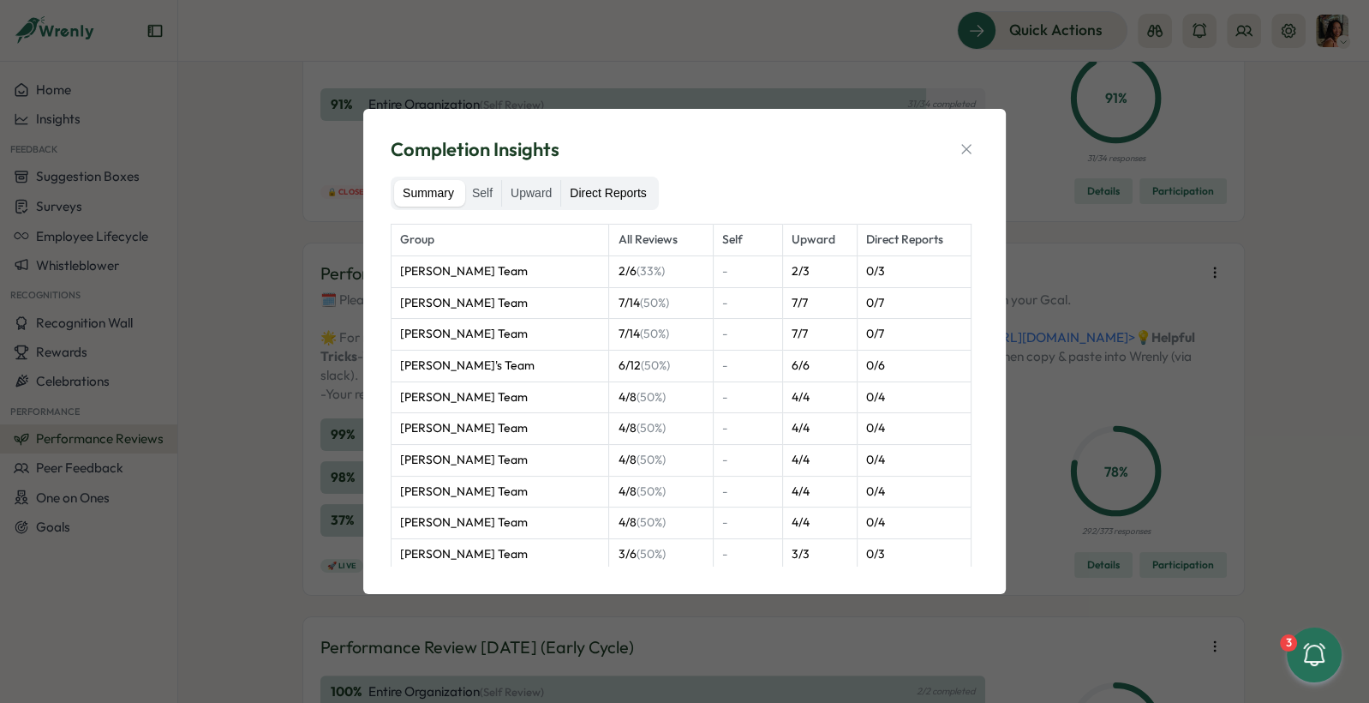
click at [626, 189] on label "Direct Reports" at bounding box center [607, 193] width 93 height 27
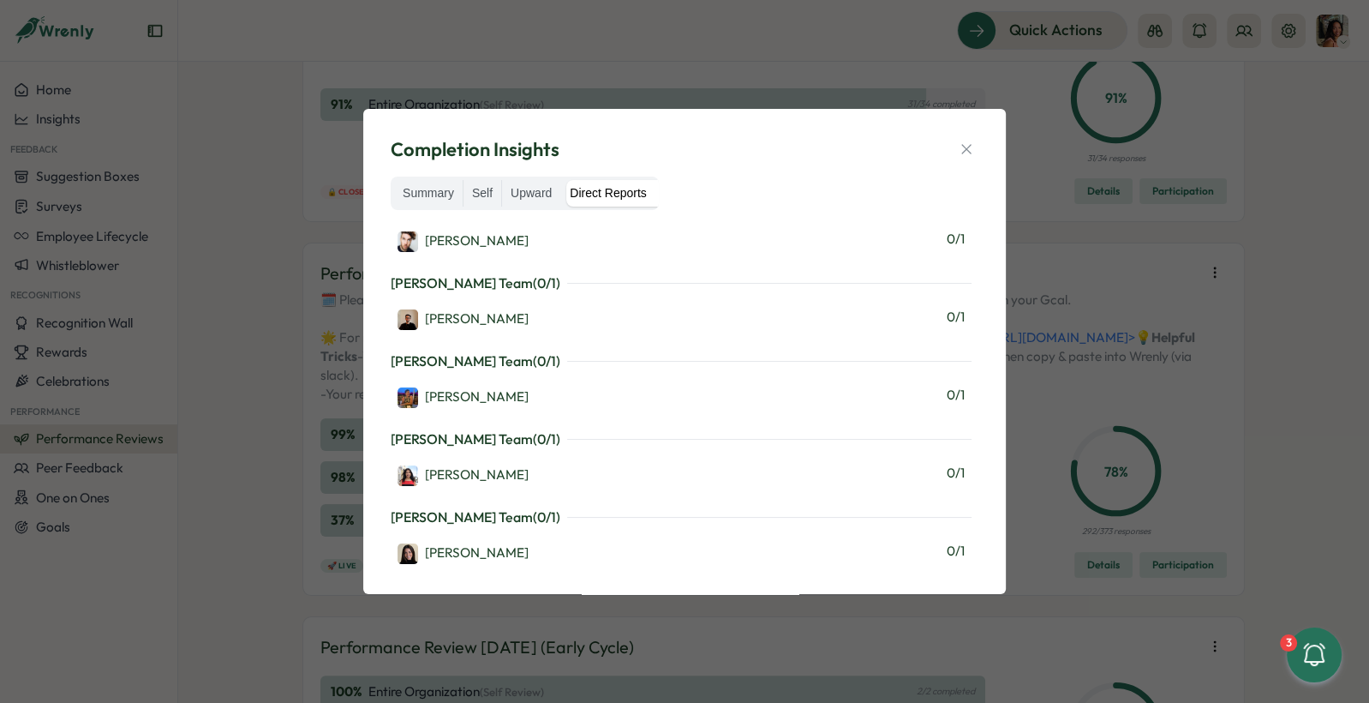
scroll to position [1429, 0]
